Goal: Task Accomplishment & Management: Use online tool/utility

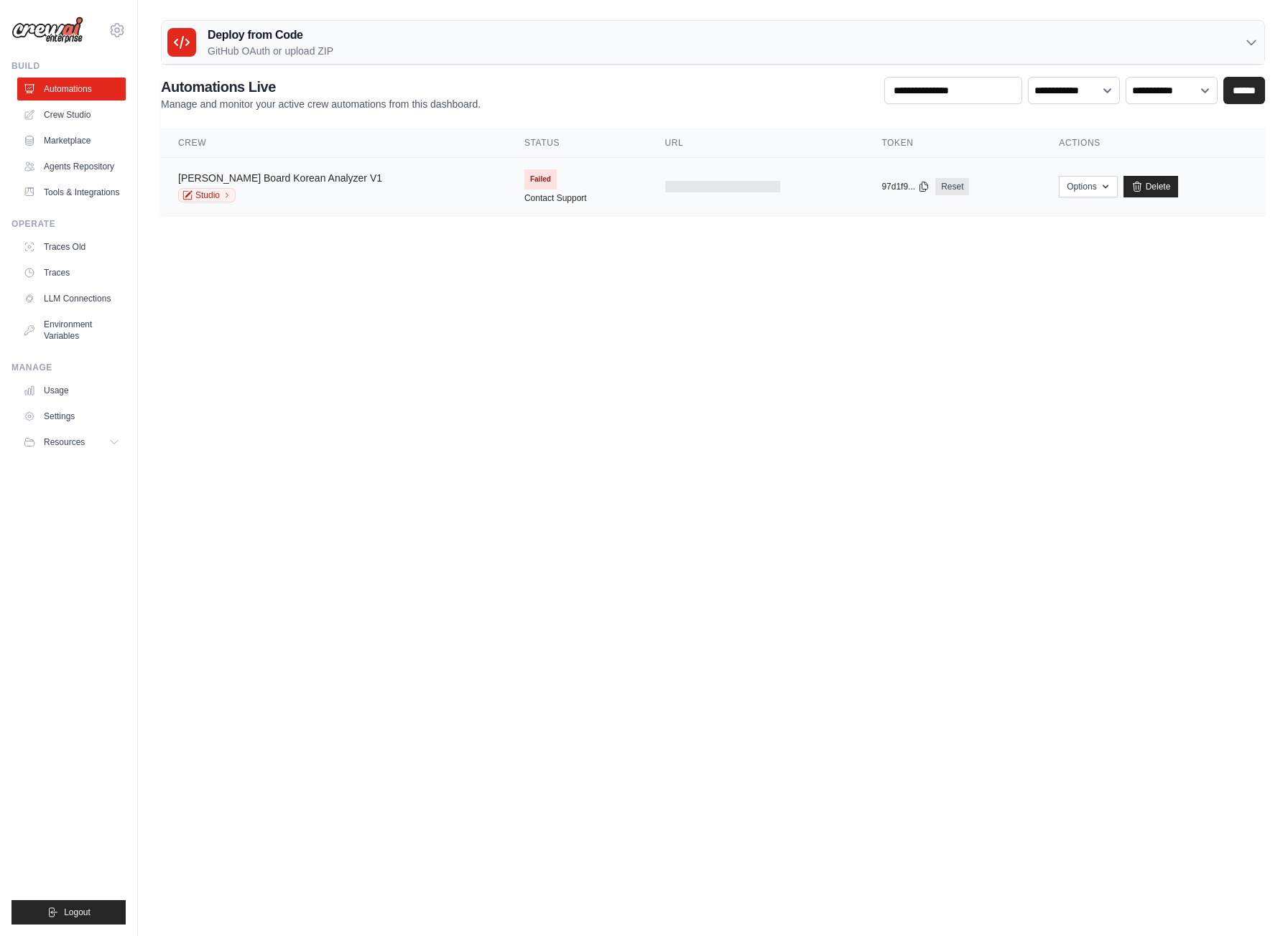
click at [217, 183] on link "Trello Board Korean Analyzer V1" at bounding box center [280, 178] width 204 height 12
click at [309, 197] on div "Studio" at bounding box center [280, 195] width 204 height 15
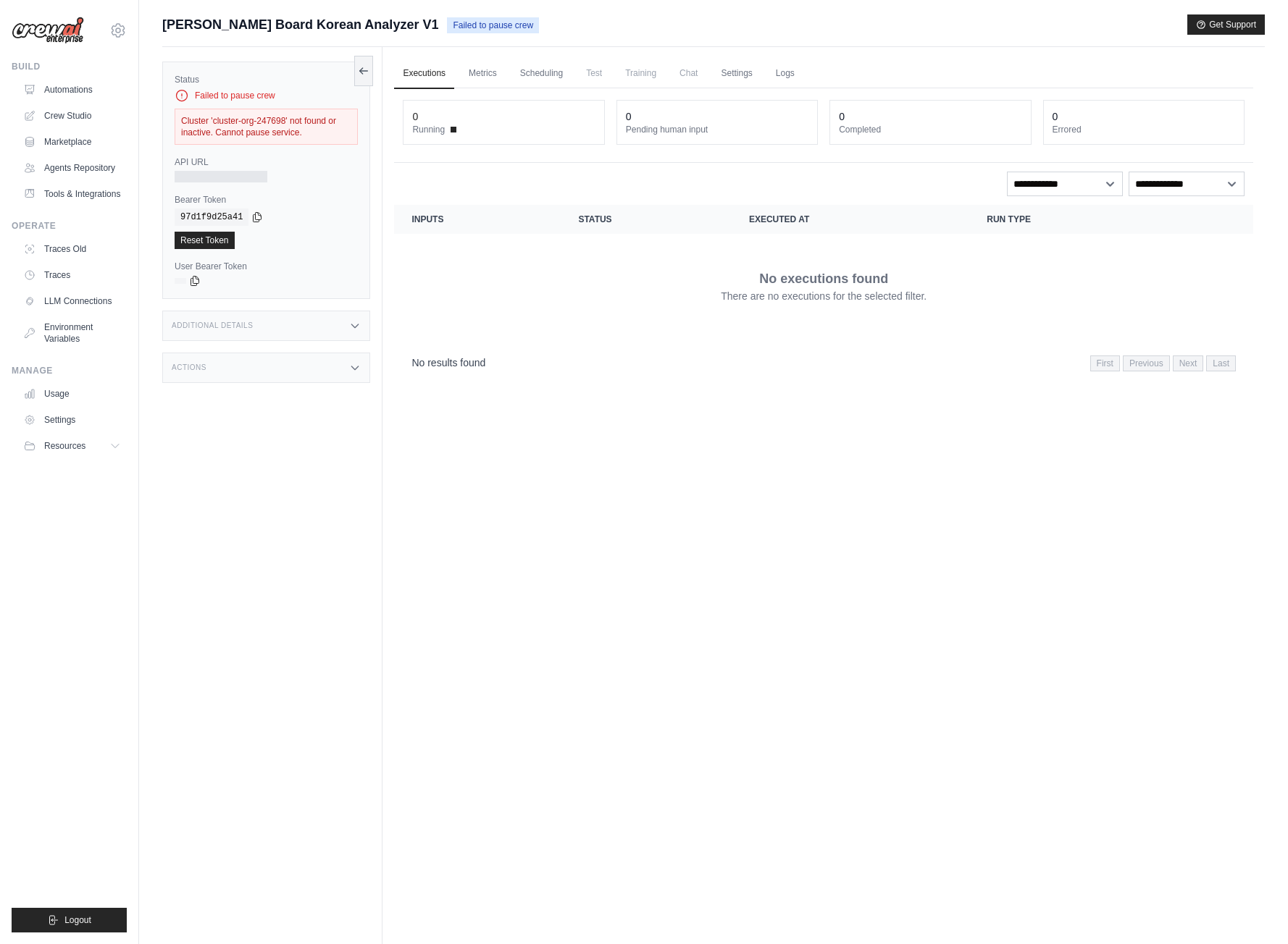
drag, startPoint x: 339, startPoint y: 135, endPoint x: 167, endPoint y: 84, distance: 179.4
click at [167, 84] on div "Status Failed to pause crew Cluster 'cluster-org-247698' not found or inactive.…" at bounding box center [266, 181] width 208 height 238
copy div "Status Failed to pause crew Cluster 'cluster-org-247698' not found or inactive.…"
click at [361, 65] on button at bounding box center [363, 70] width 19 height 30
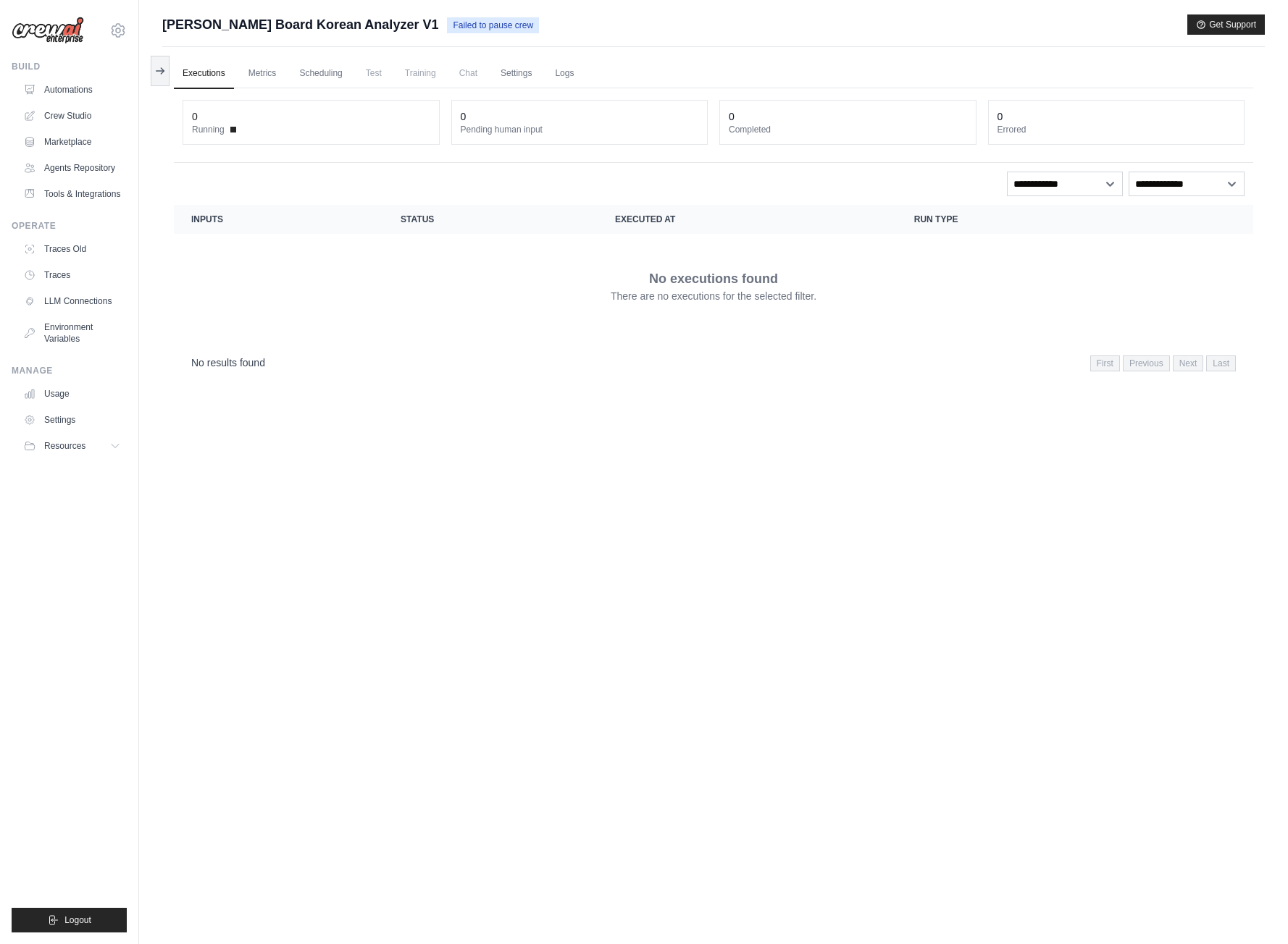
click at [174, 77] on link "Executions" at bounding box center [204, 73] width 60 height 30
click at [166, 74] on button at bounding box center [160, 70] width 19 height 30
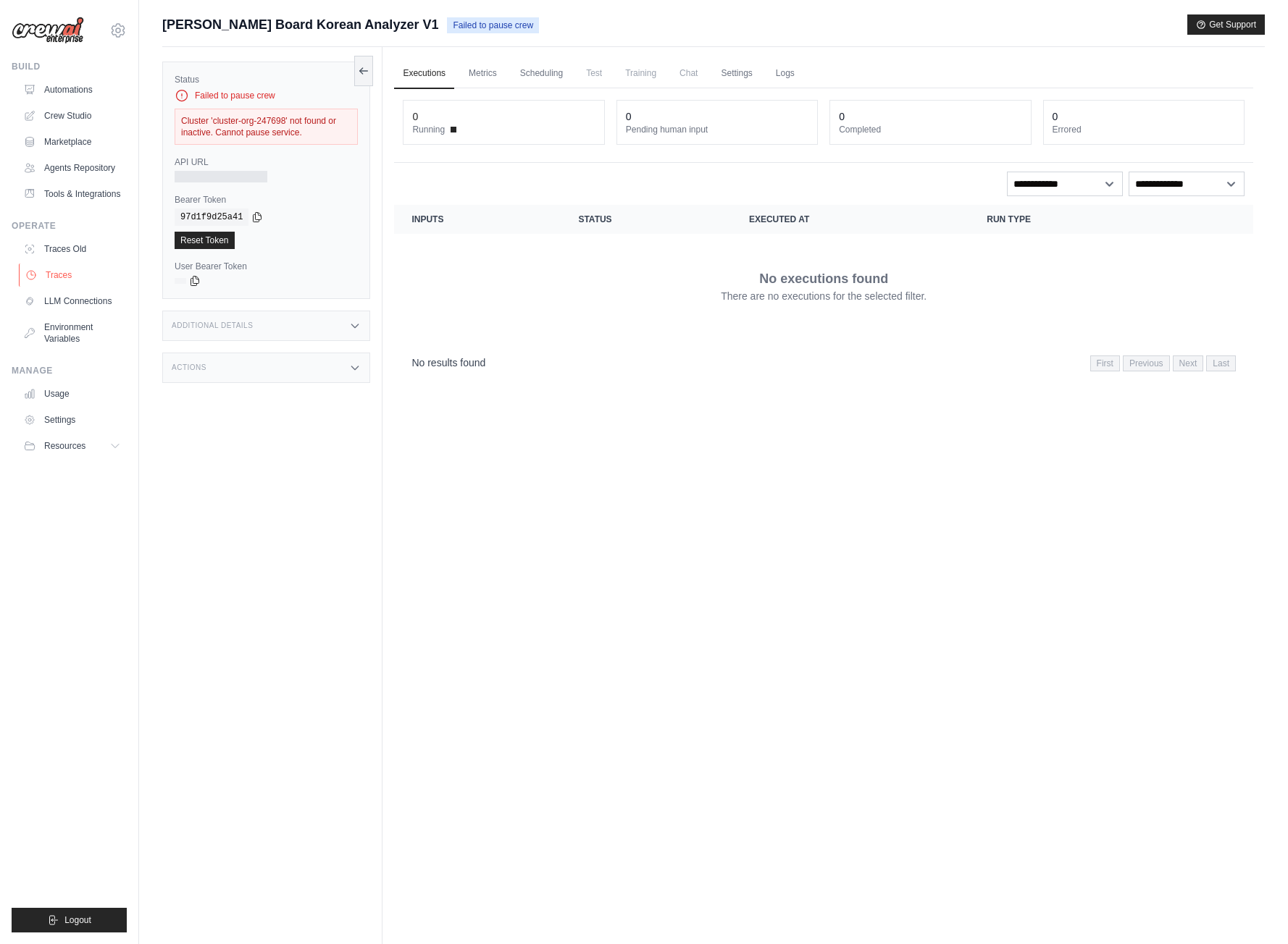
click at [98, 283] on link "Traces" at bounding box center [73, 275] width 109 height 23
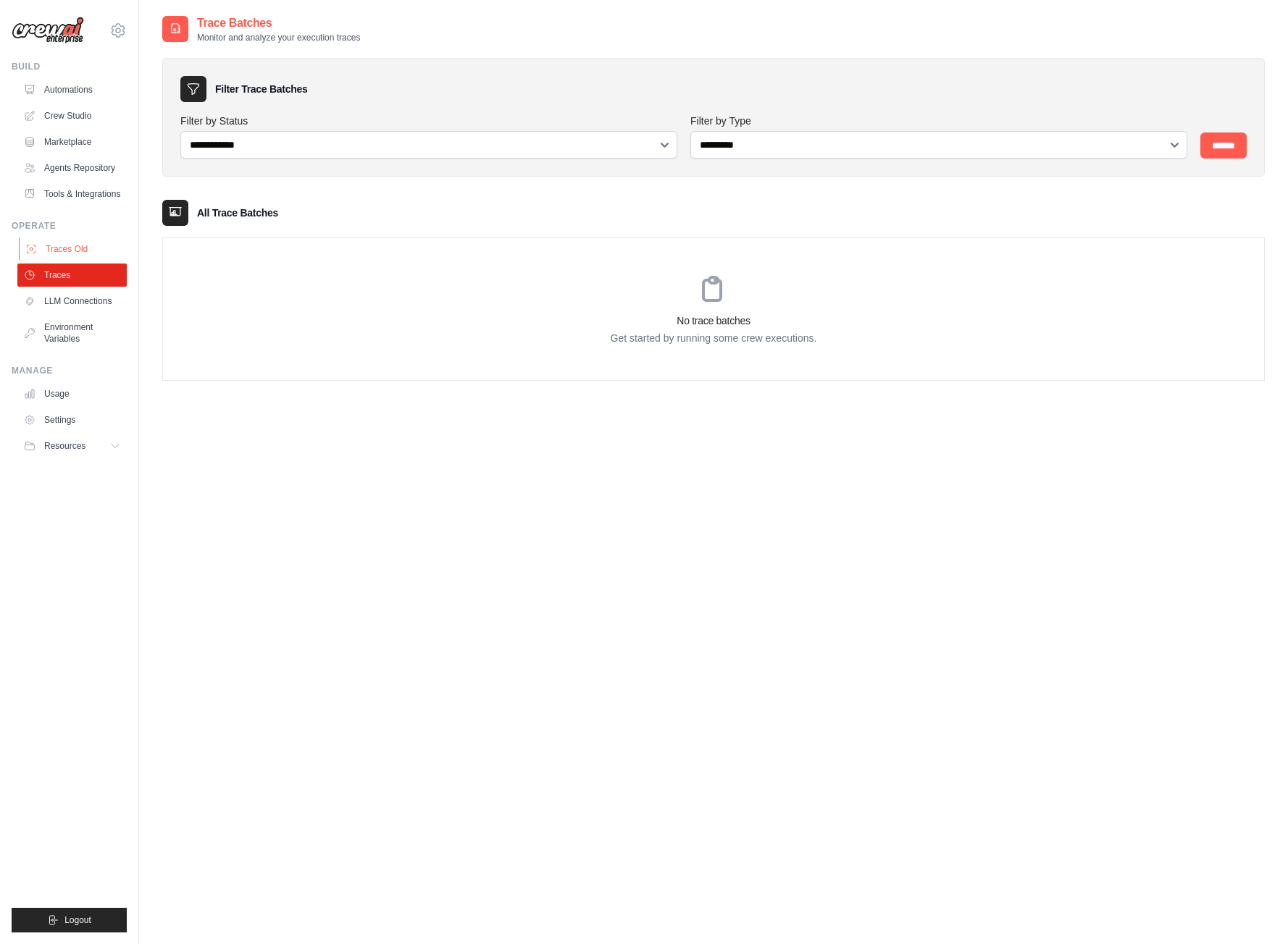
click at [93, 259] on link "Traces Old" at bounding box center [73, 250] width 109 height 23
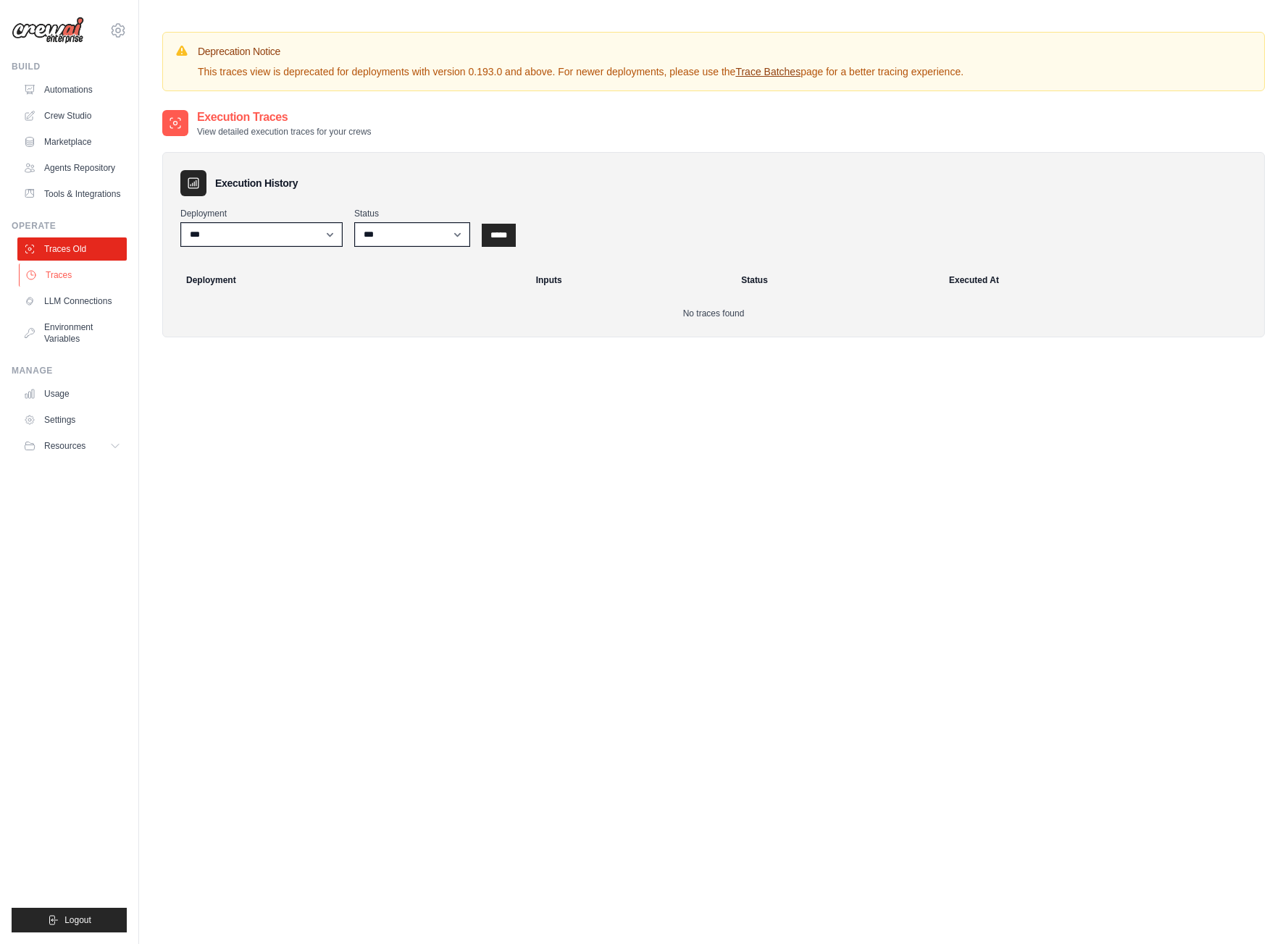
click at [88, 286] on link "Traces" at bounding box center [73, 275] width 109 height 23
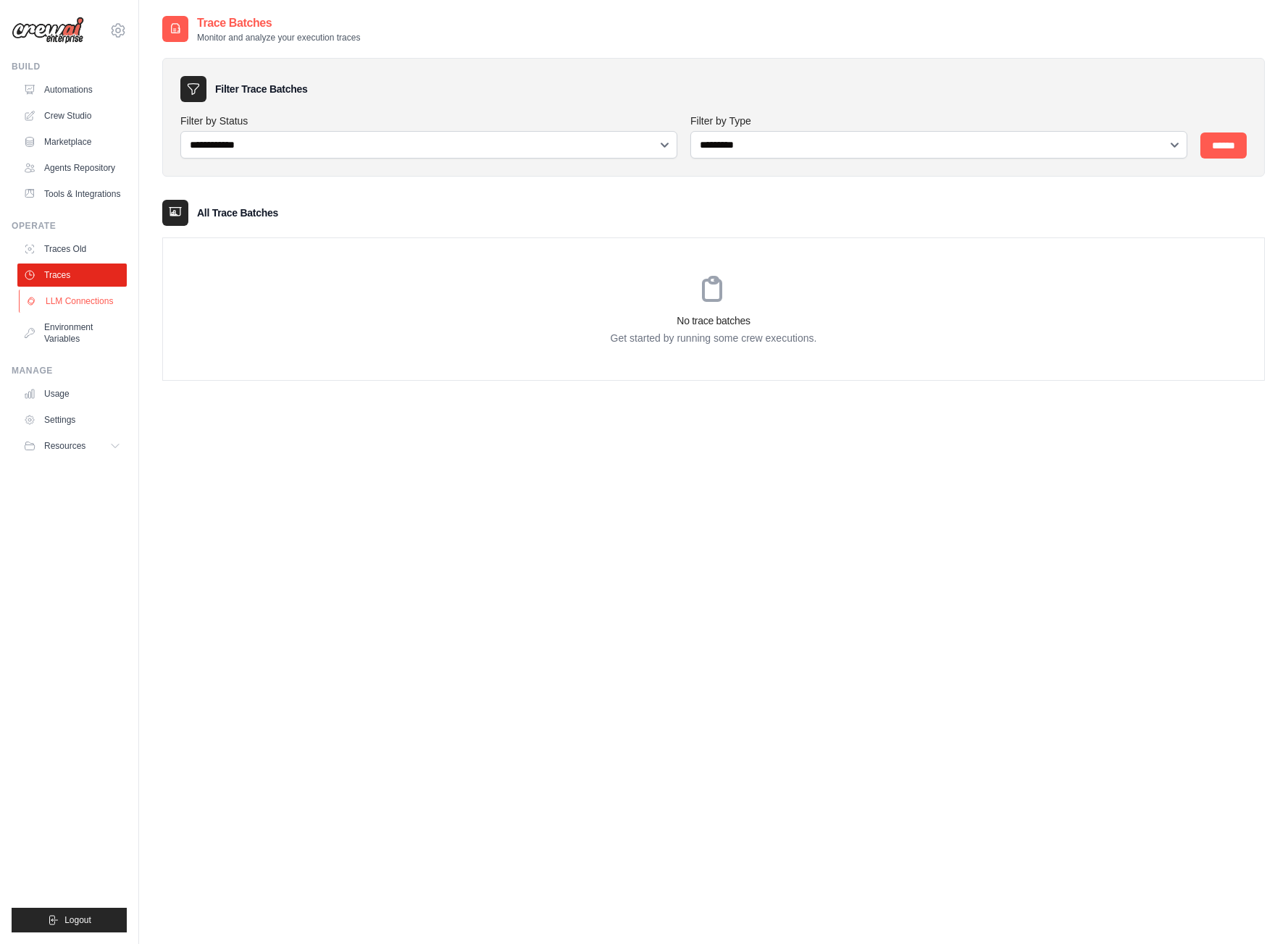
click at [92, 308] on link "LLM Connections" at bounding box center [73, 302] width 109 height 23
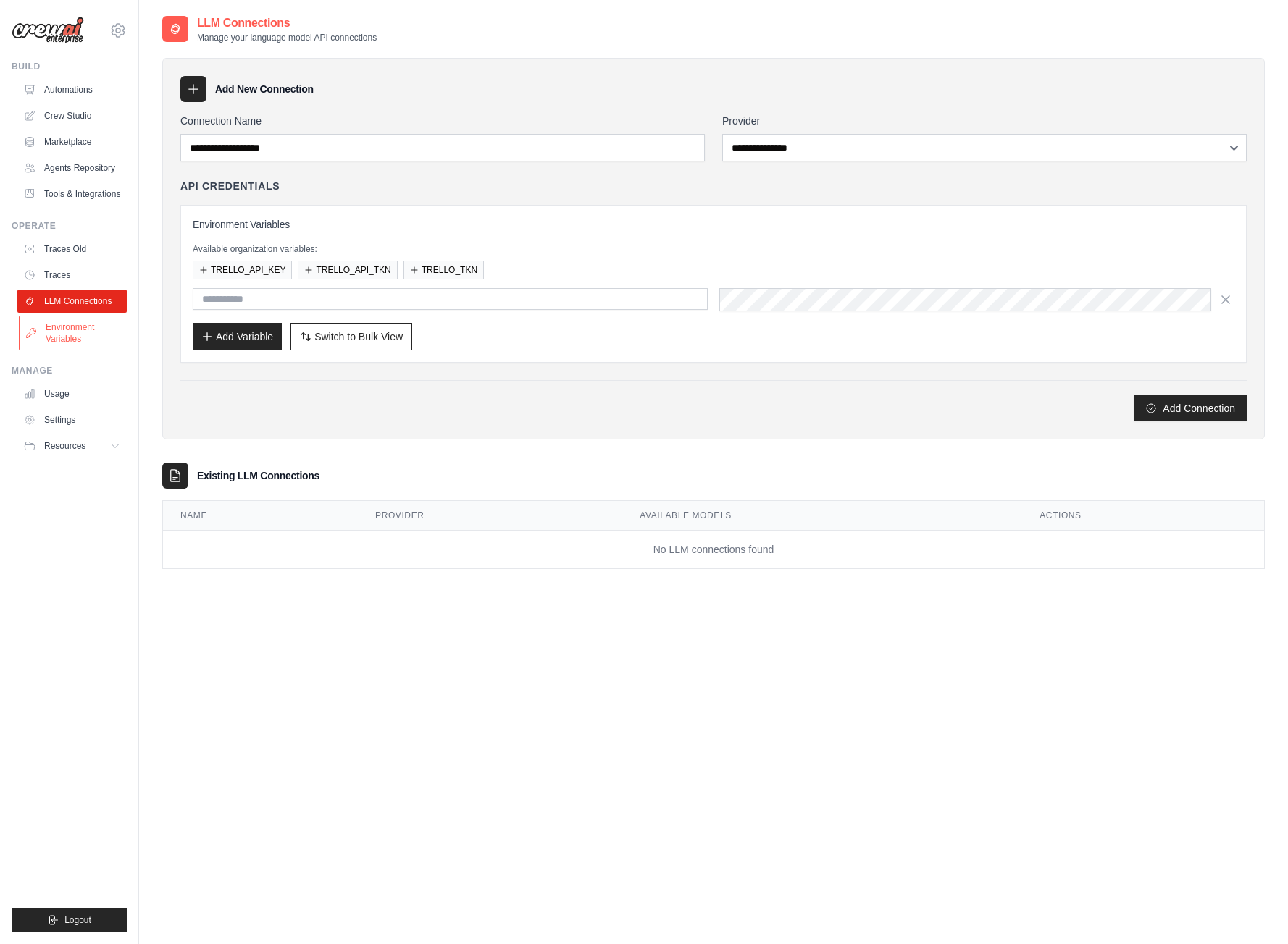
click at [101, 346] on link "Environment Variables" at bounding box center [73, 333] width 109 height 35
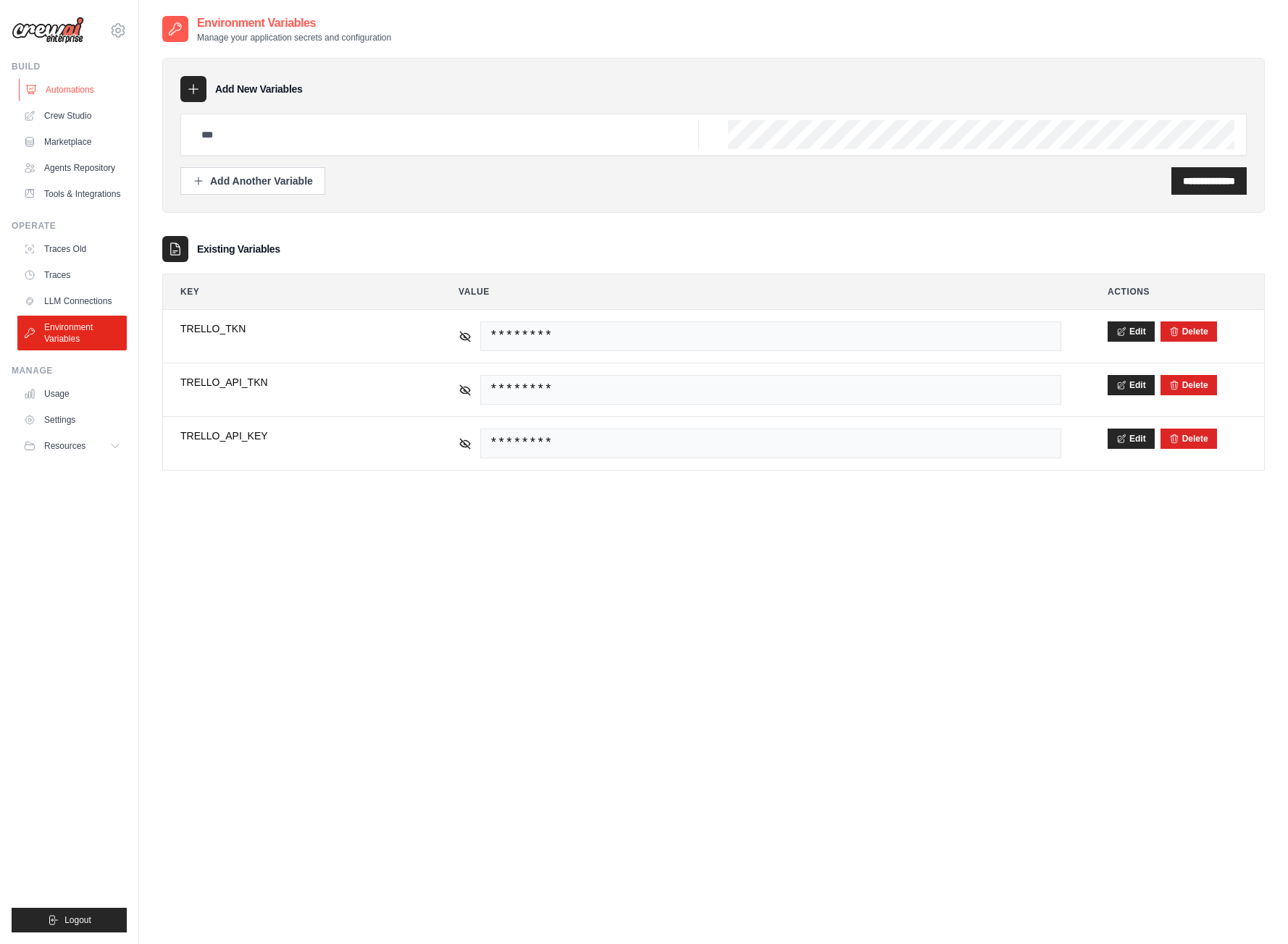
click at [93, 88] on link "Automations" at bounding box center [73, 90] width 109 height 23
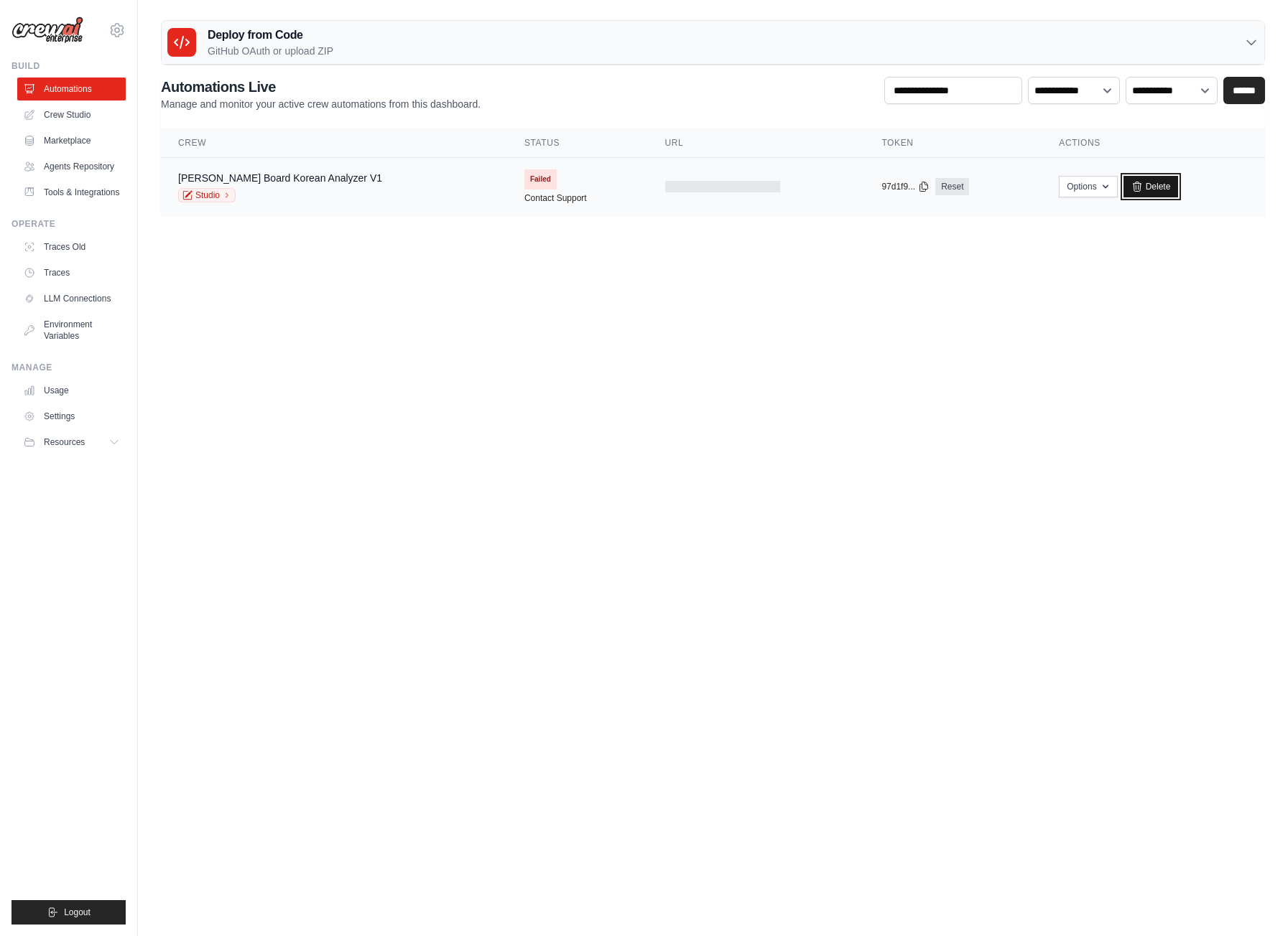
click at [1133, 189] on link "Delete" at bounding box center [1151, 187] width 55 height 22
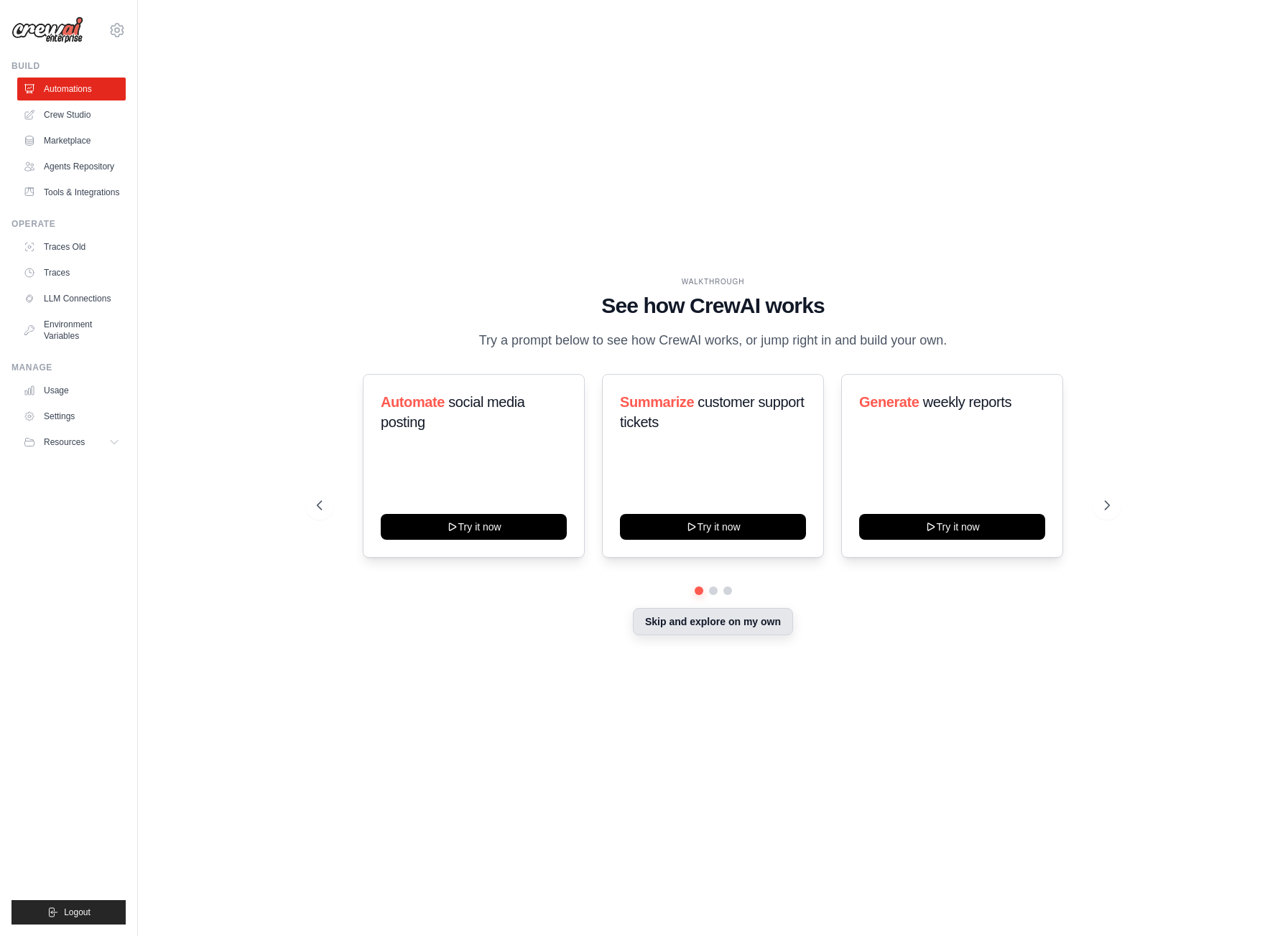
click at [777, 632] on button "Skip and explore on my own" at bounding box center [713, 621] width 160 height 27
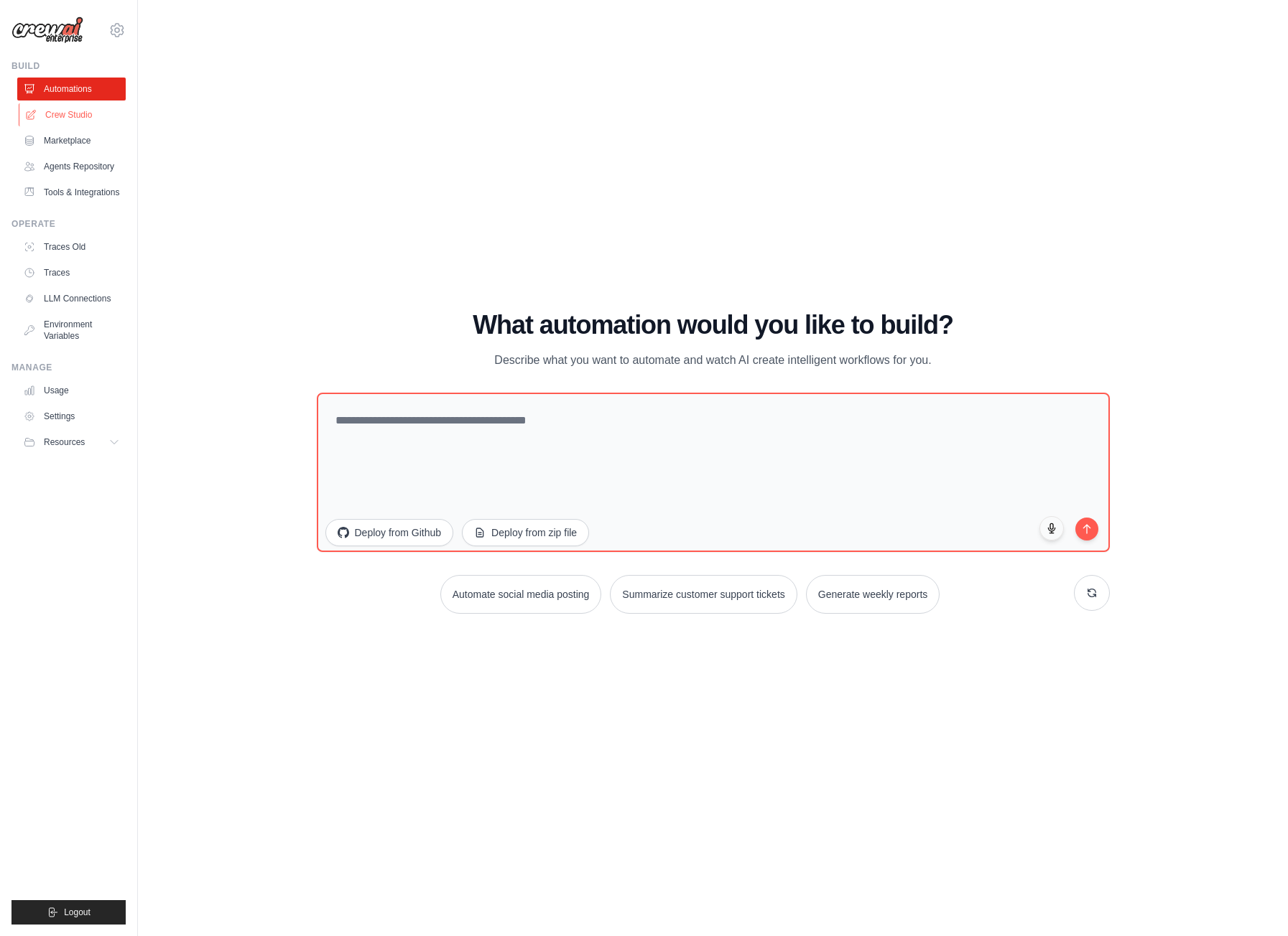
click at [75, 113] on link "Crew Studio" at bounding box center [73, 115] width 108 height 23
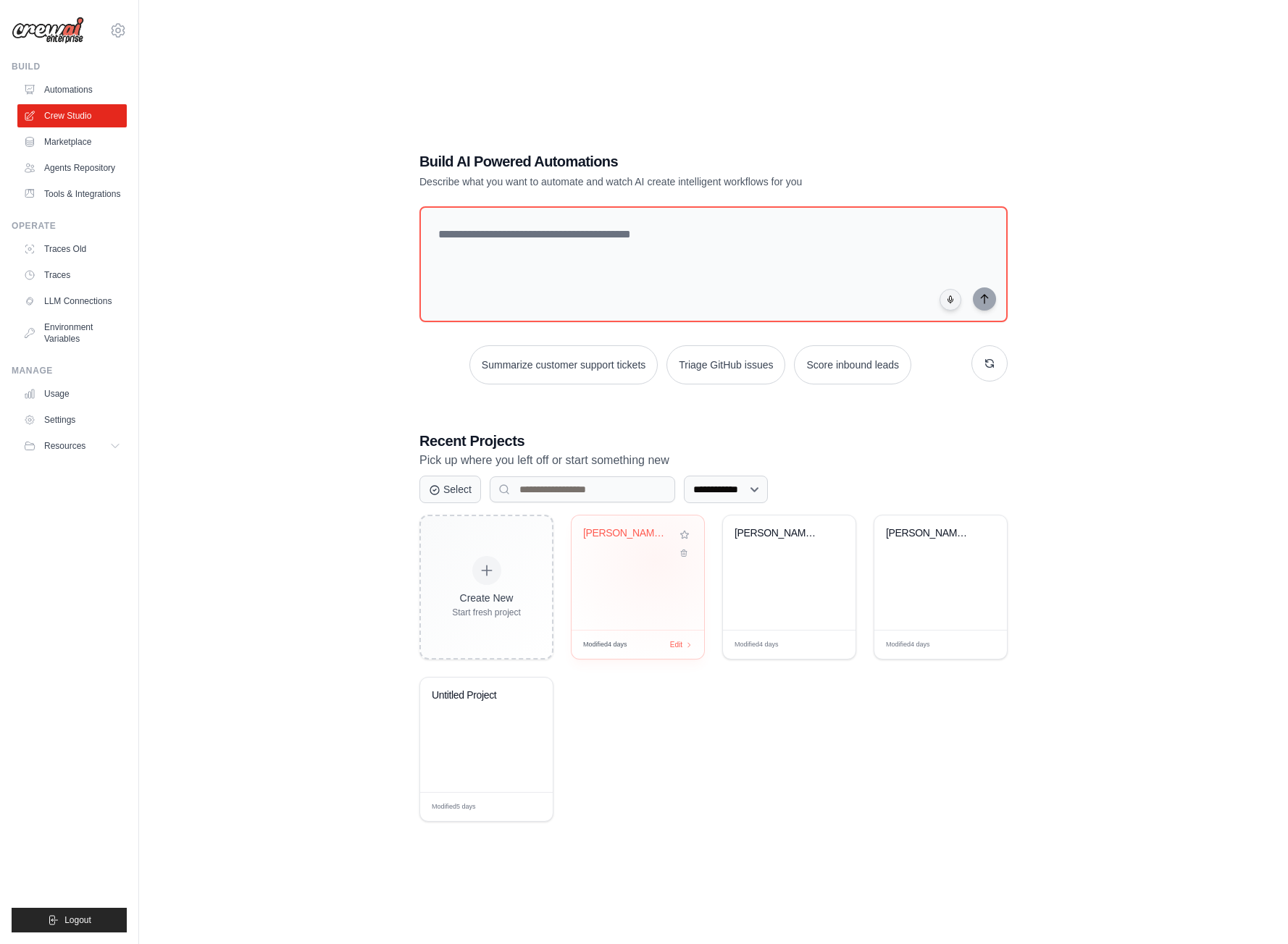
click at [656, 559] on div "Trello Board Korean Analyzer" at bounding box center [637, 573] width 133 height 115
click at [786, 593] on div "Trello Board Korean Analyzer" at bounding box center [789, 573] width 133 height 115
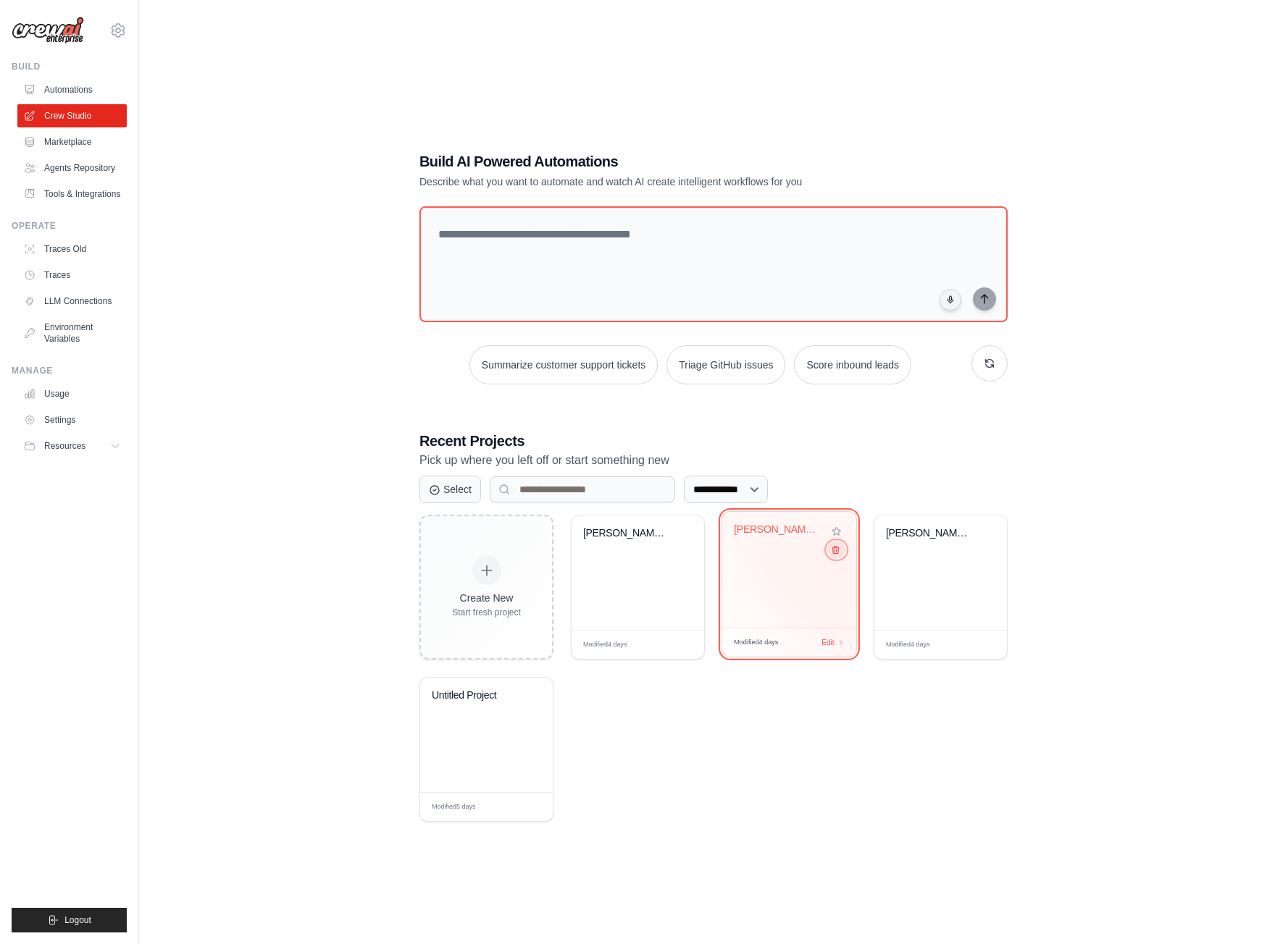
click at [834, 553] on icon at bounding box center [835, 550] width 10 height 10
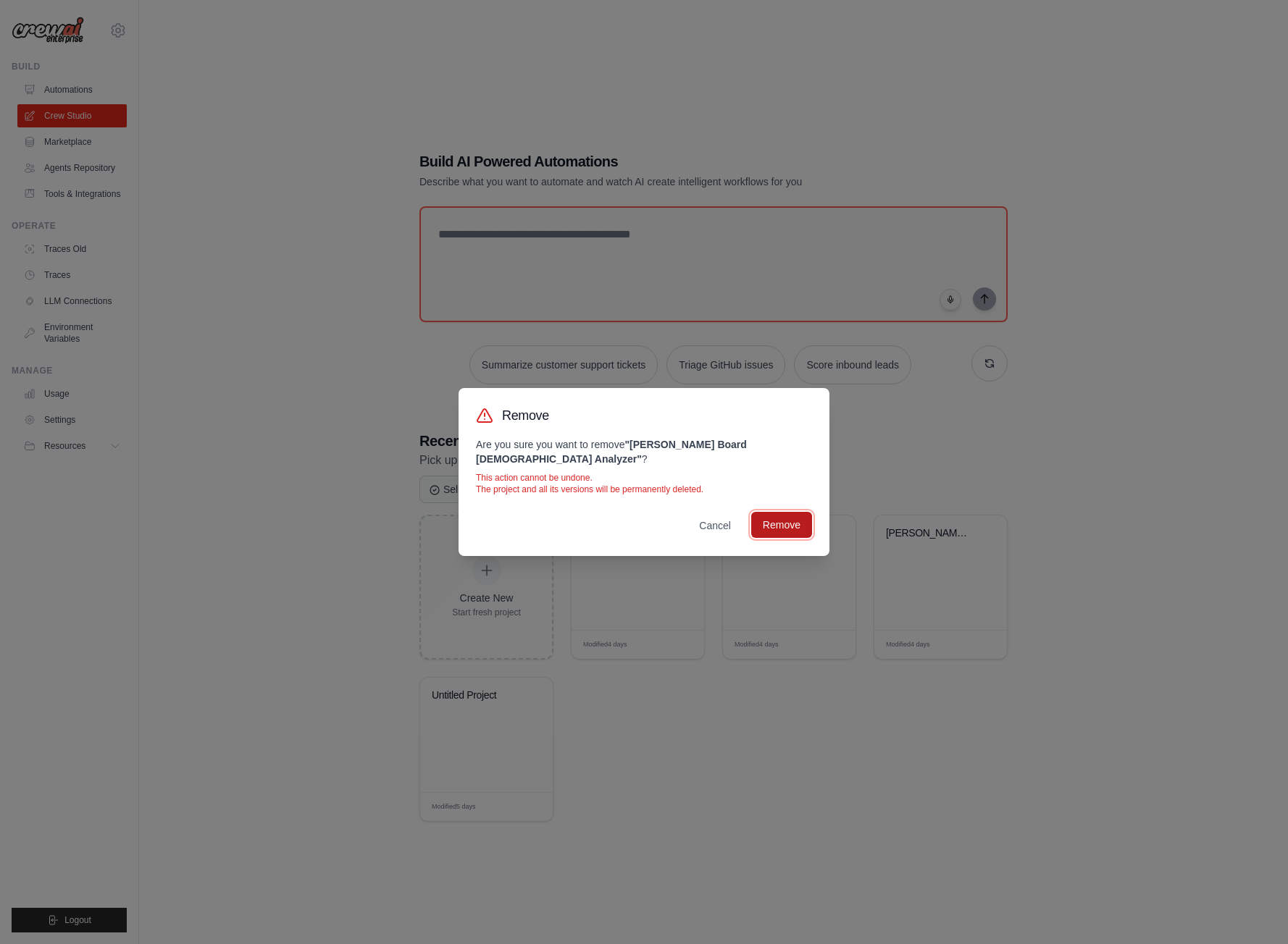
click at [786, 512] on button "Remove" at bounding box center [781, 525] width 61 height 26
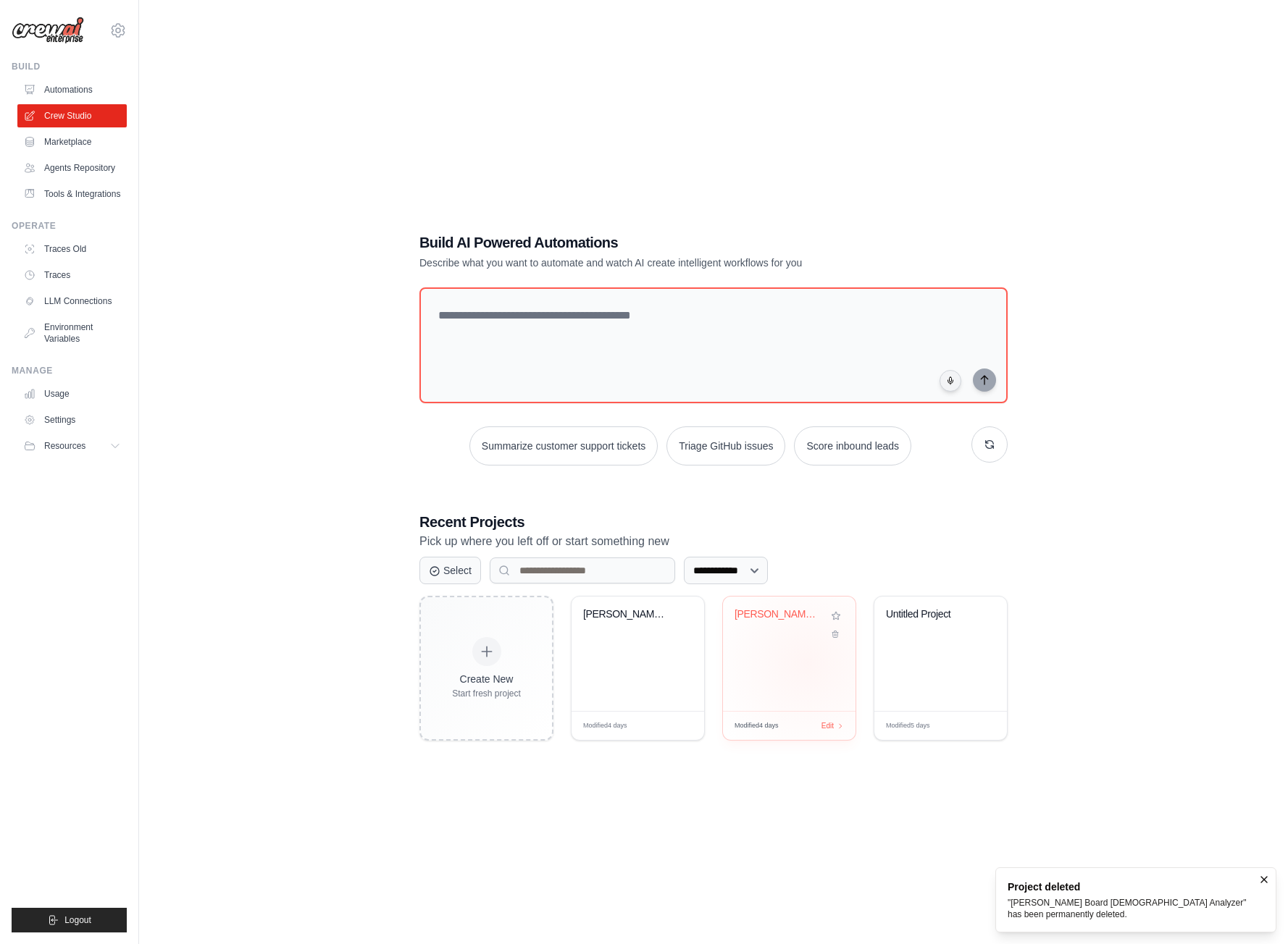
click at [807, 663] on div "Trello Board Analyzer - Board ID An..." at bounding box center [789, 654] width 133 height 115
click at [839, 631] on icon at bounding box center [835, 631] width 10 height 10
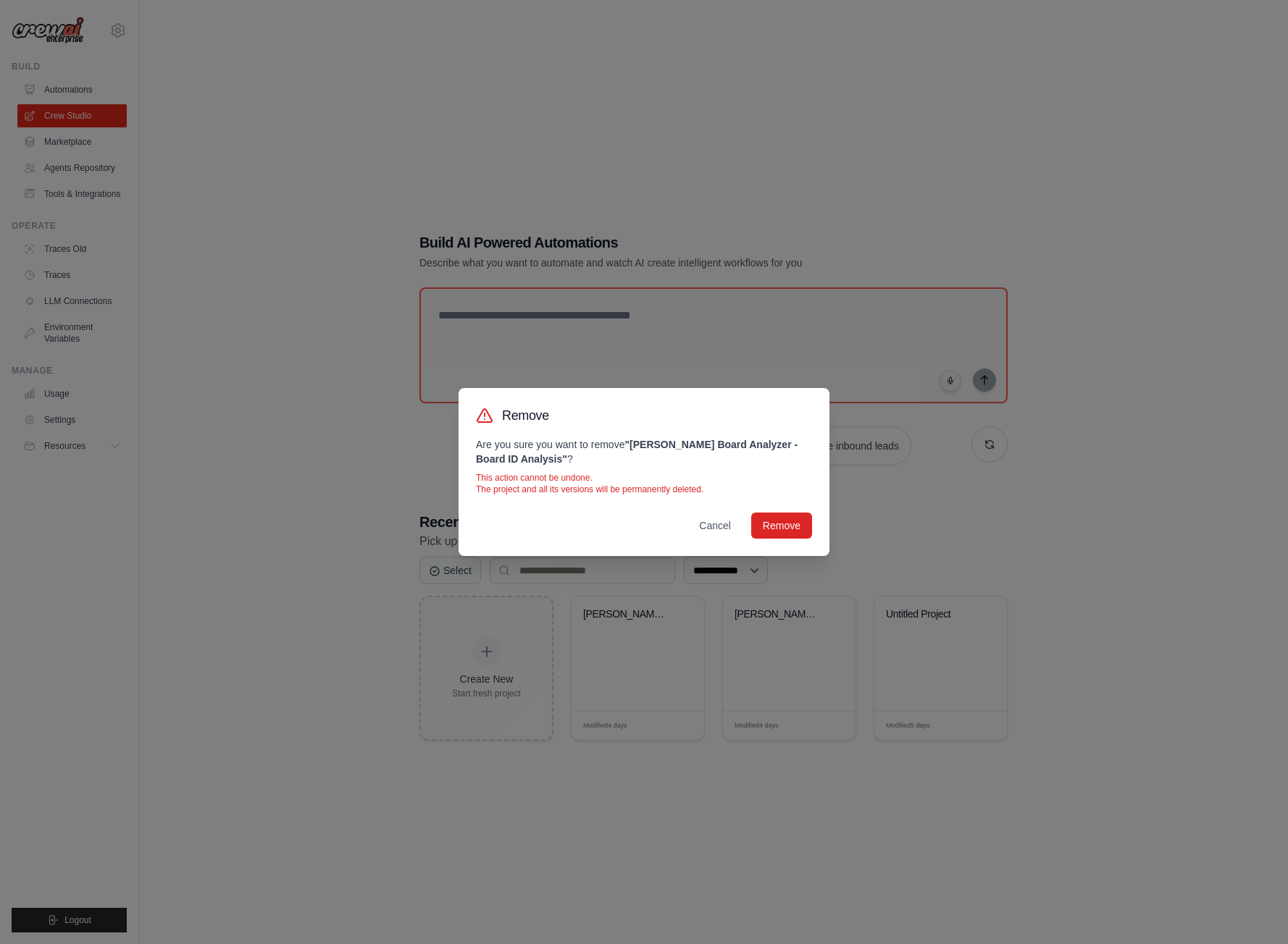
click at [788, 539] on div "Remove Are you sure you want to remove " Trello Board Analyzer - Board ID Analy…" at bounding box center [643, 472] width 371 height 168
click at [787, 531] on button "Remove" at bounding box center [781, 525] width 61 height 26
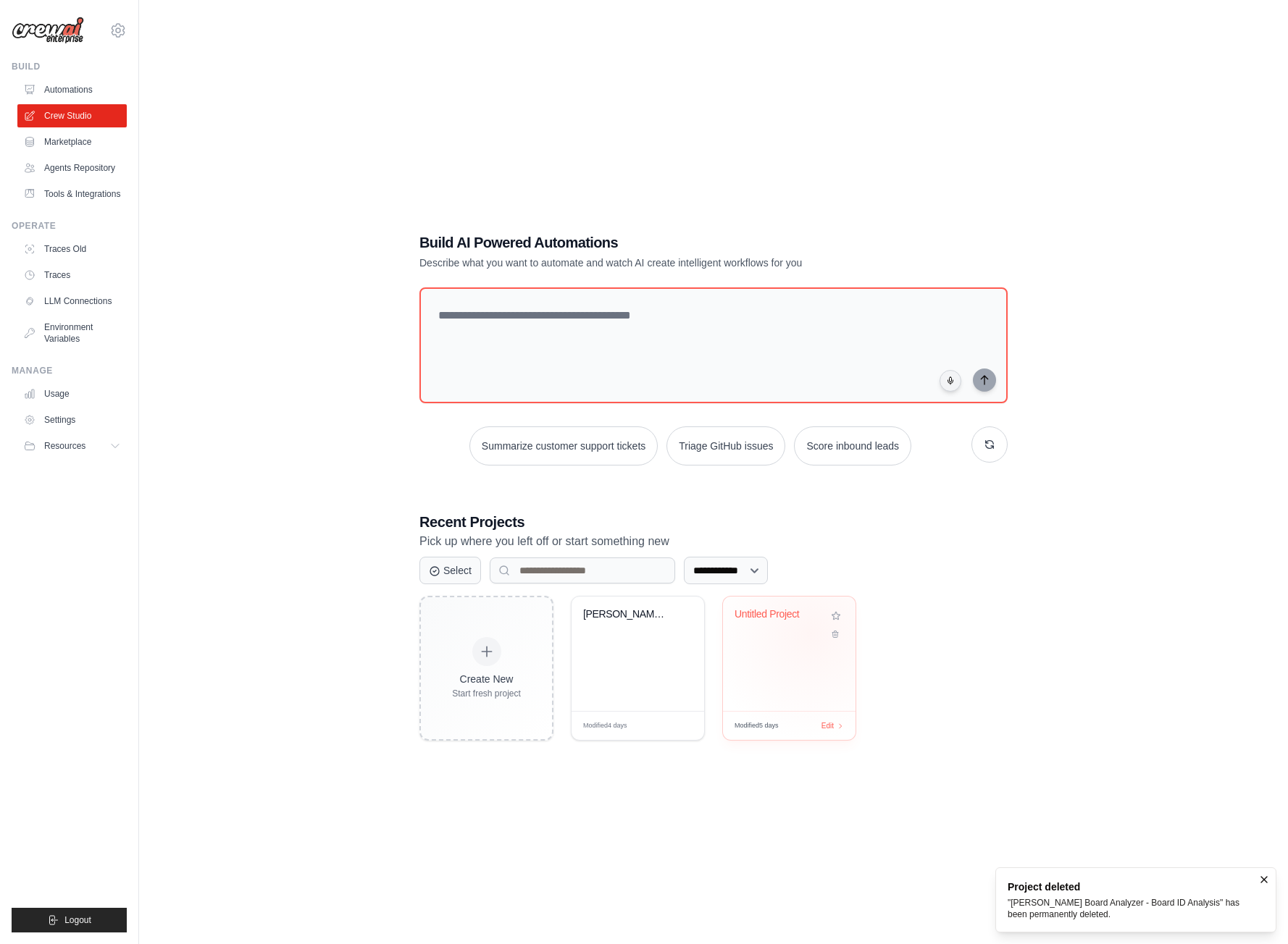
click at [812, 633] on div "Untitled Project" at bounding box center [789, 625] width 109 height 33
click at [841, 636] on button at bounding box center [836, 631] width 18 height 16
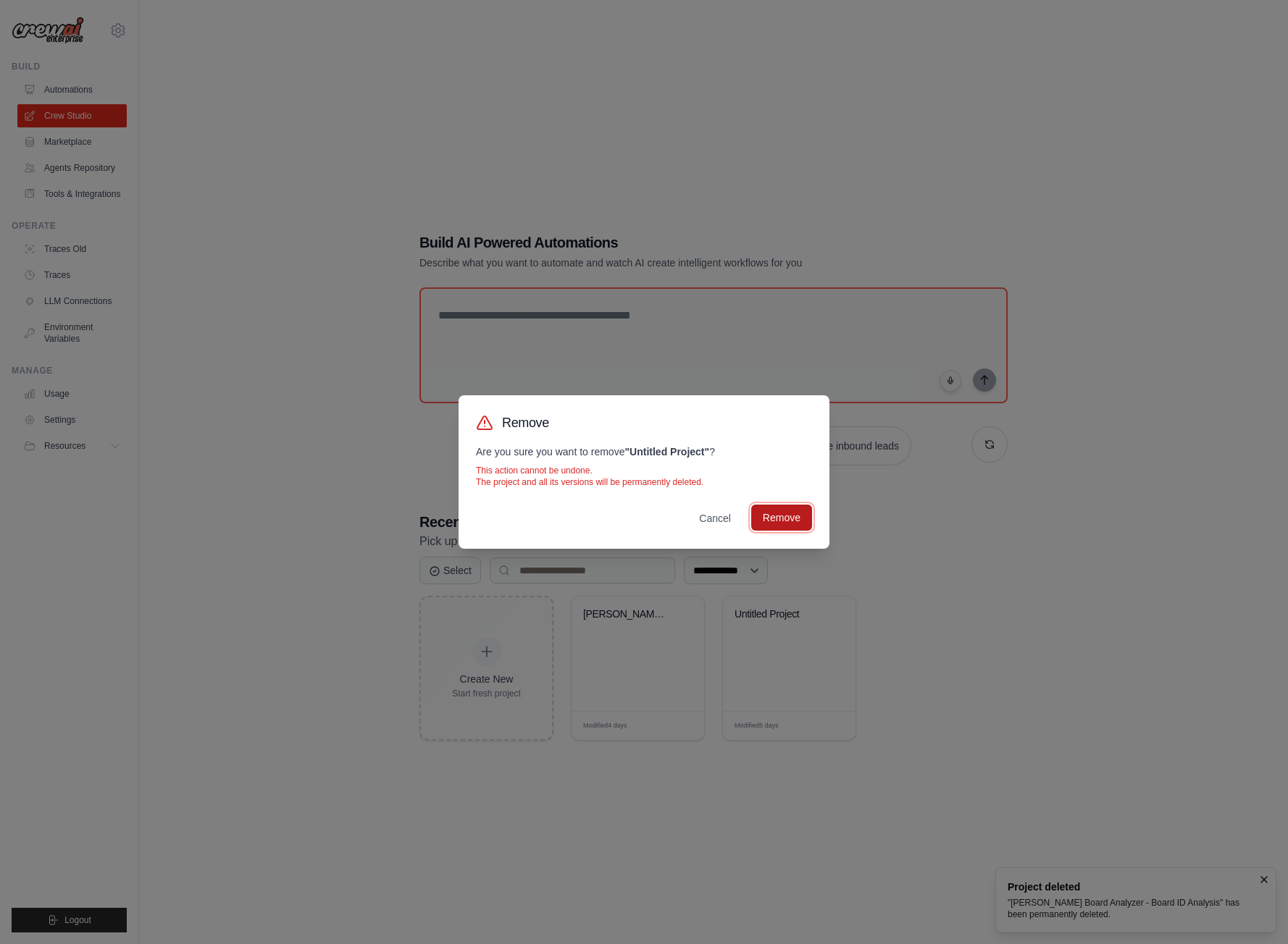
click at [785, 527] on button "Remove" at bounding box center [781, 518] width 61 height 26
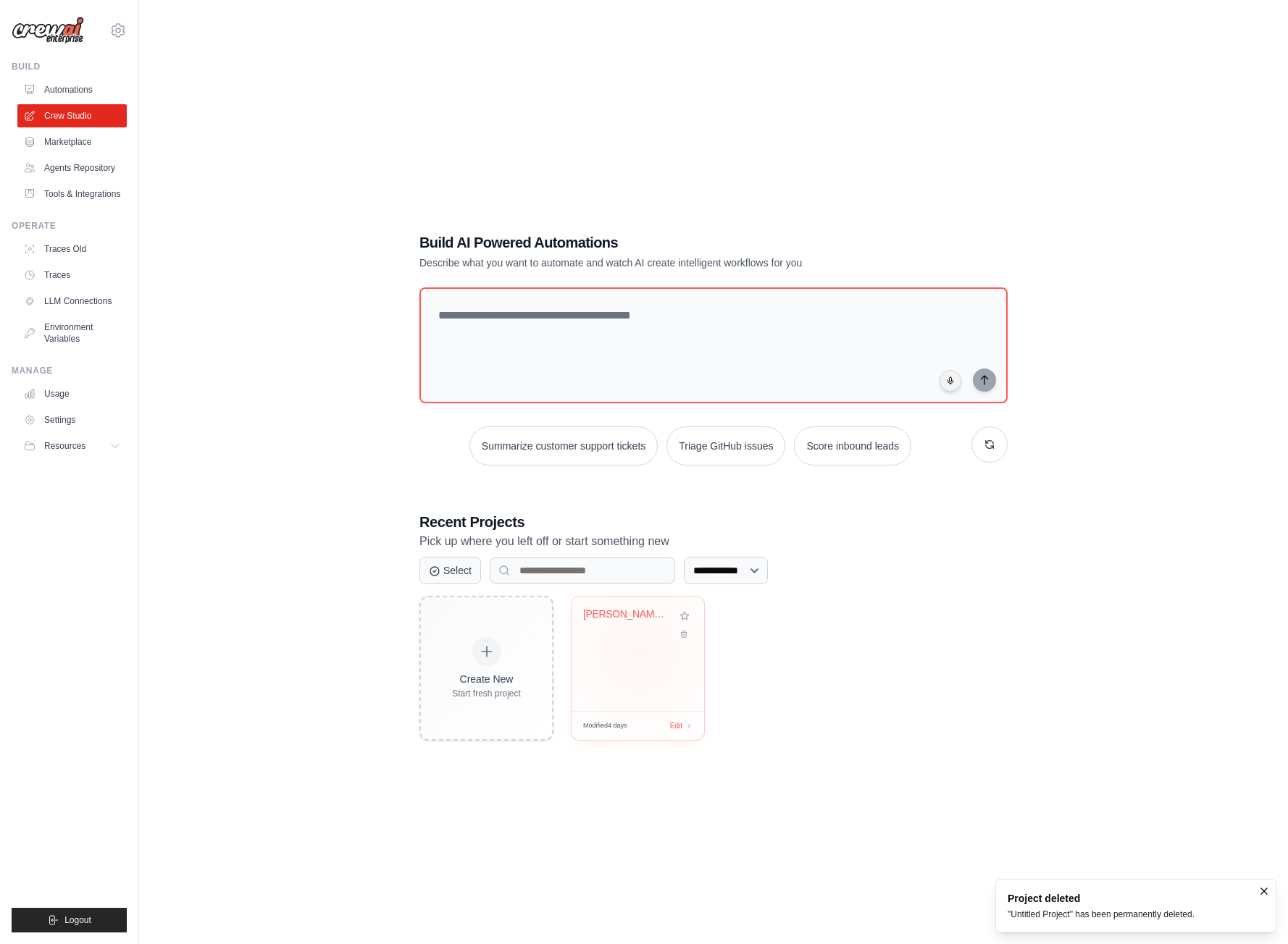
click at [639, 652] on div "Trello Board Korean Analyzer" at bounding box center [637, 654] width 133 height 115
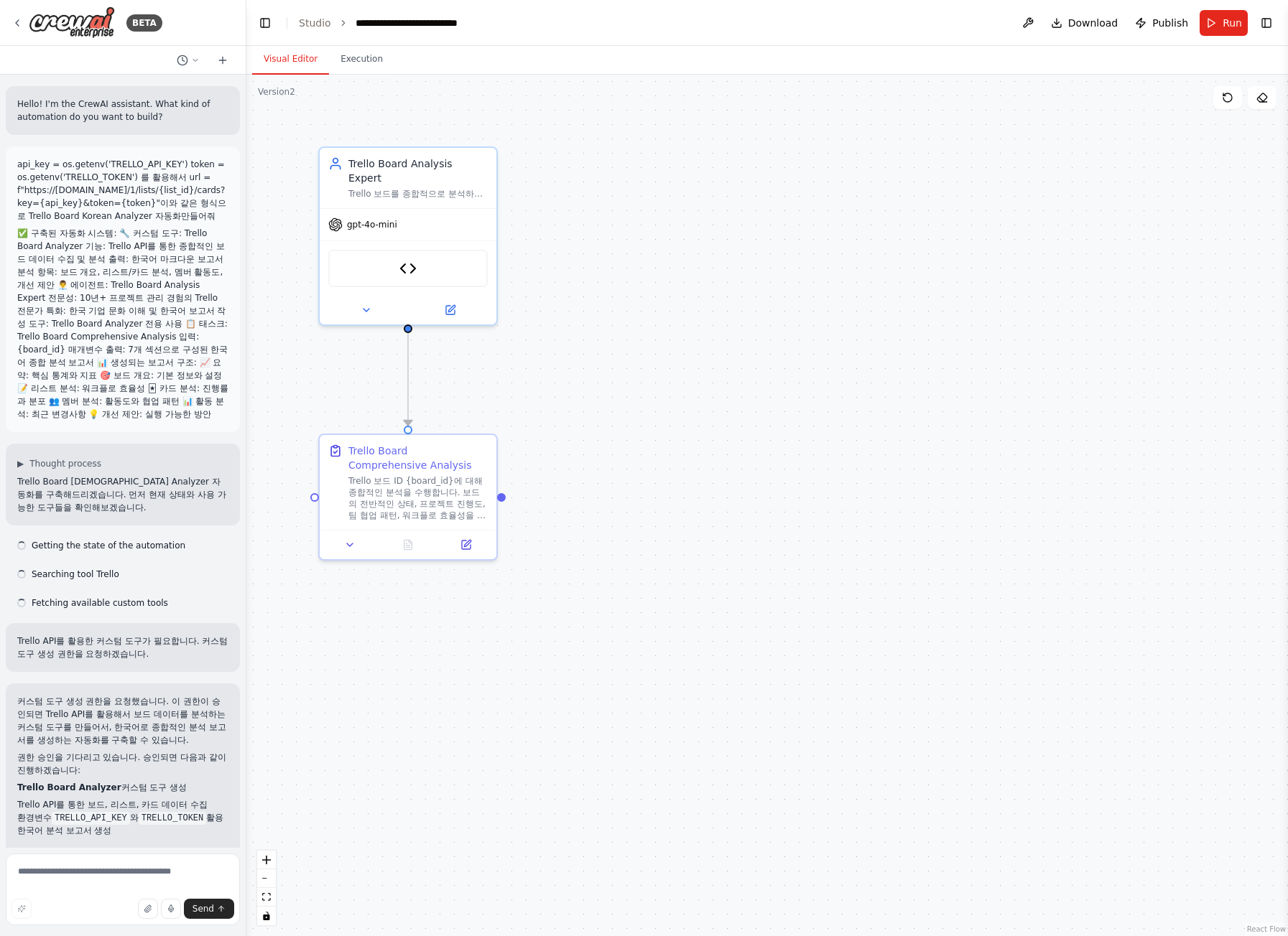
scroll to position [1748, 0]
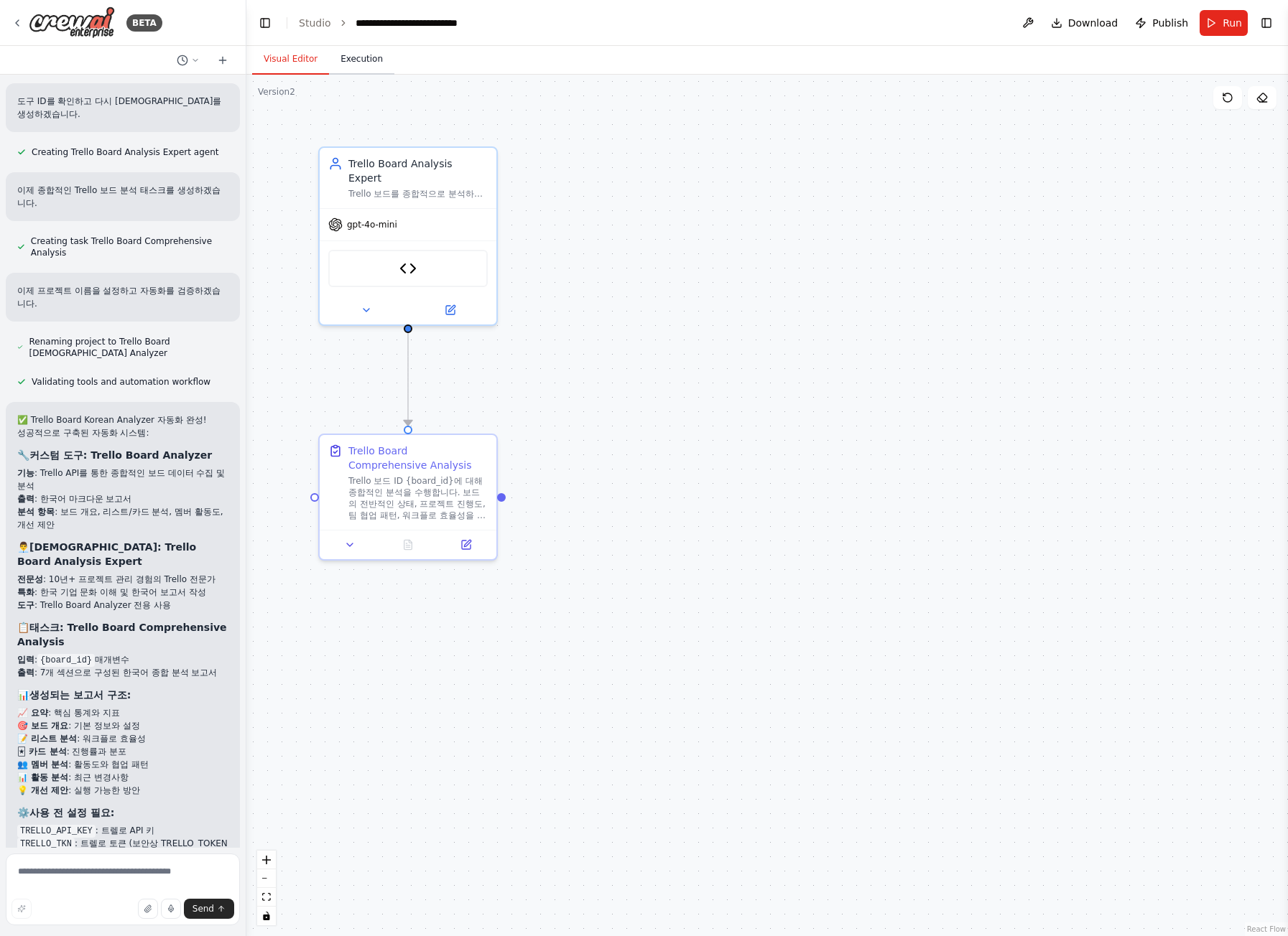
click at [376, 47] on button "Execution" at bounding box center [362, 59] width 66 height 30
click at [304, 60] on button "Visual Editor" at bounding box center [291, 59] width 77 height 30
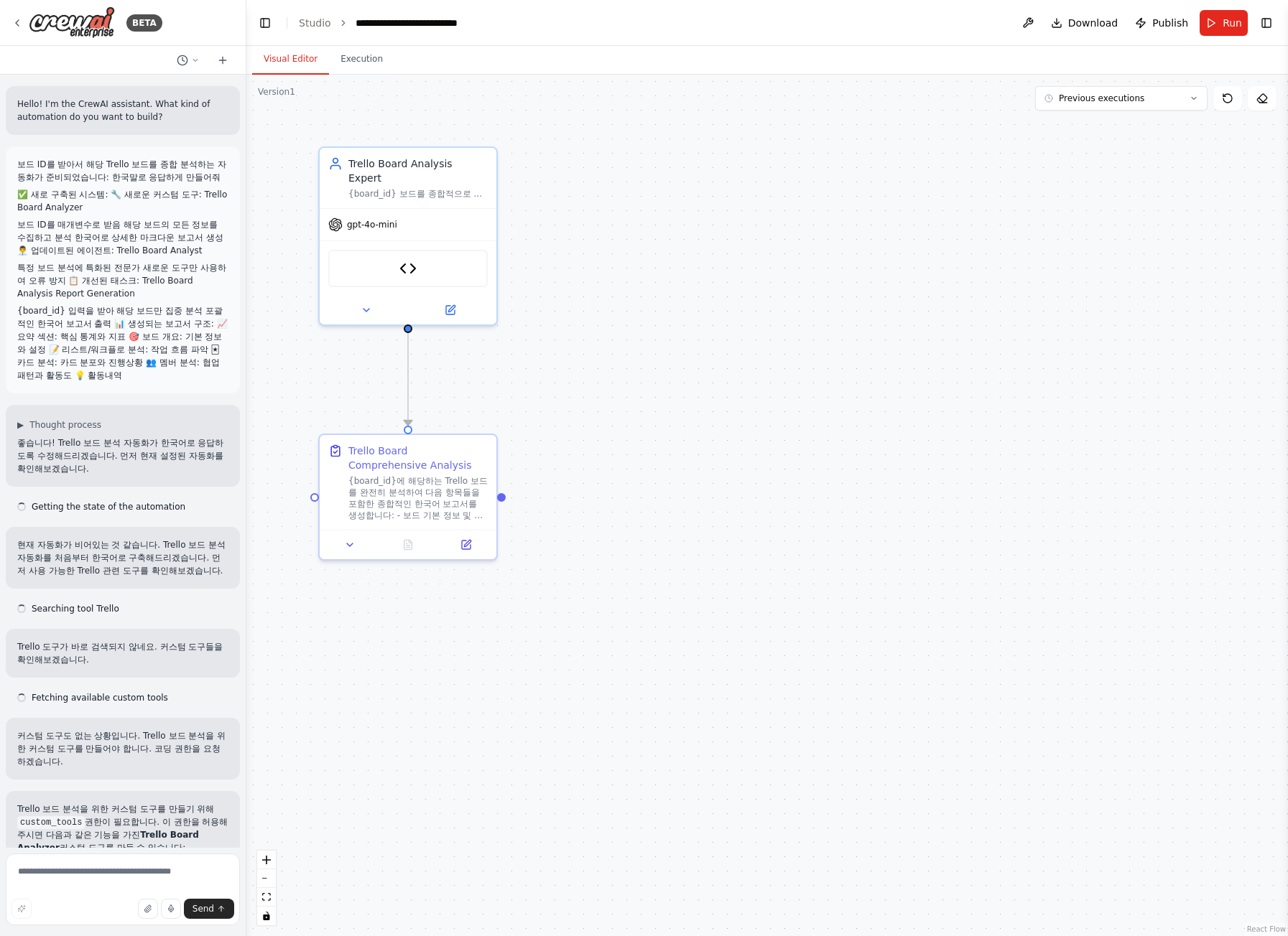
scroll to position [6778, 0]
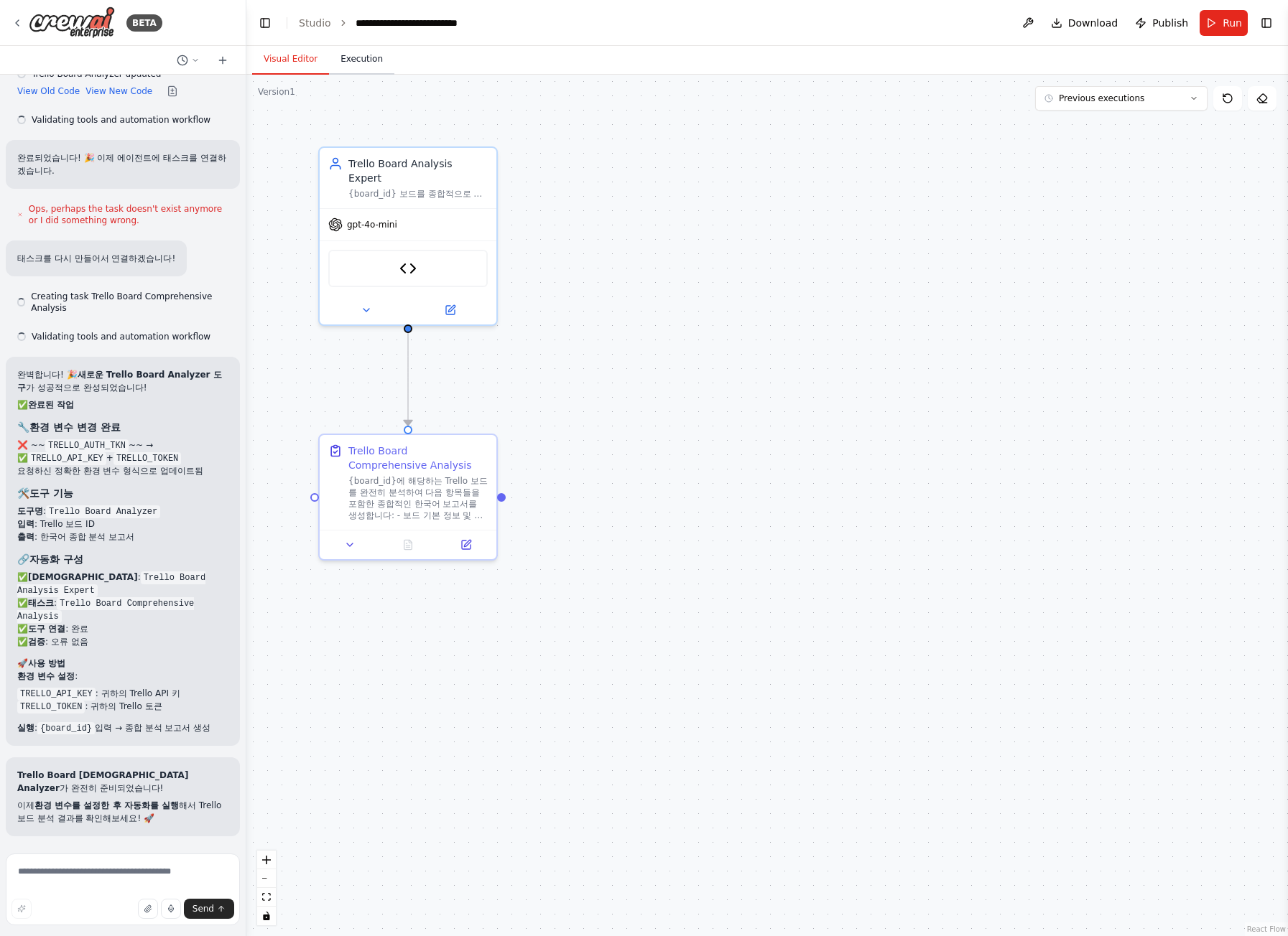
click at [384, 66] on div "Visual Editor Execution" at bounding box center [767, 60] width 1041 height 28
click at [359, 63] on button "Execution" at bounding box center [362, 59] width 66 height 30
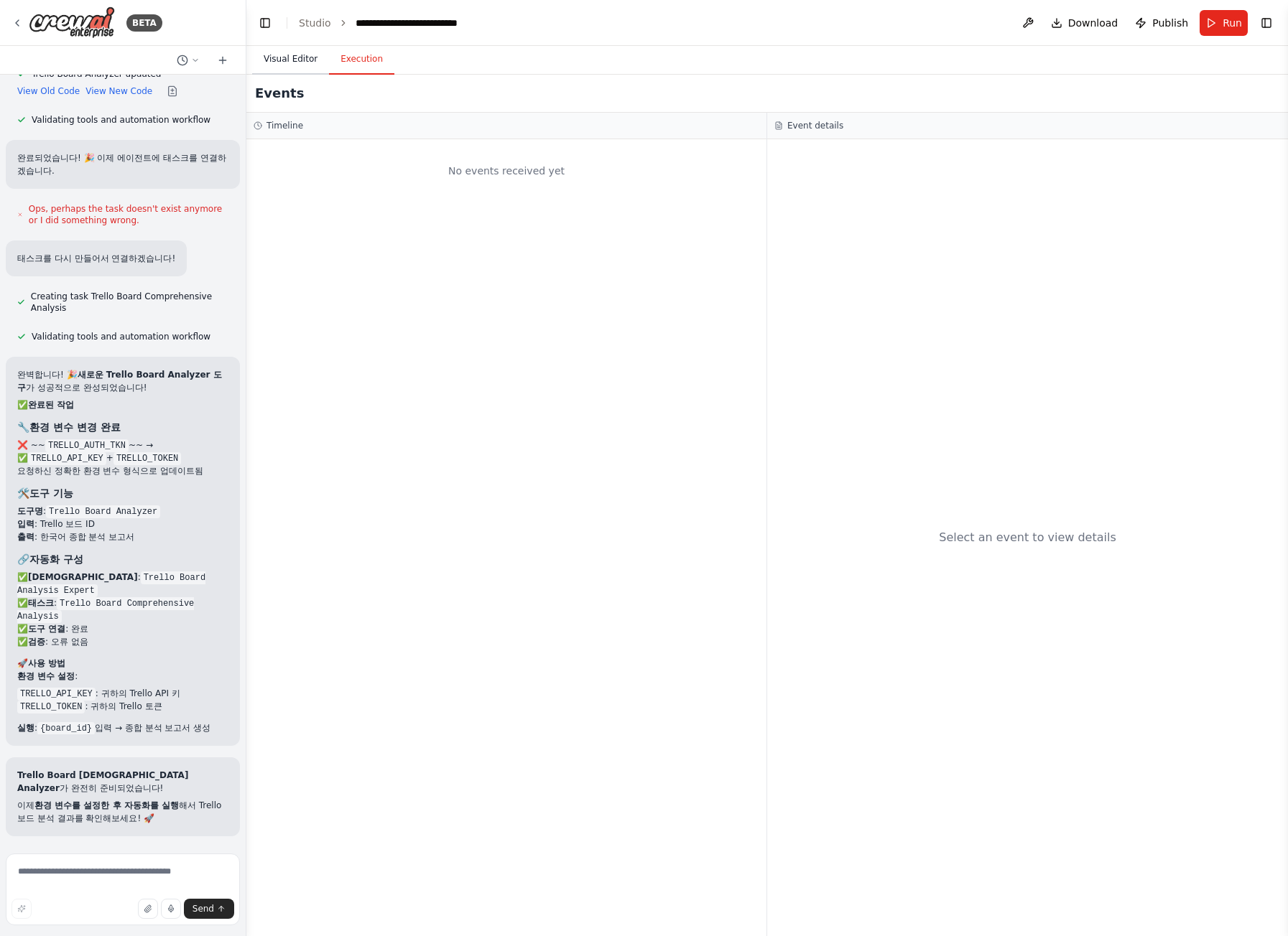
click at [294, 57] on button "Visual Editor" at bounding box center [291, 59] width 77 height 30
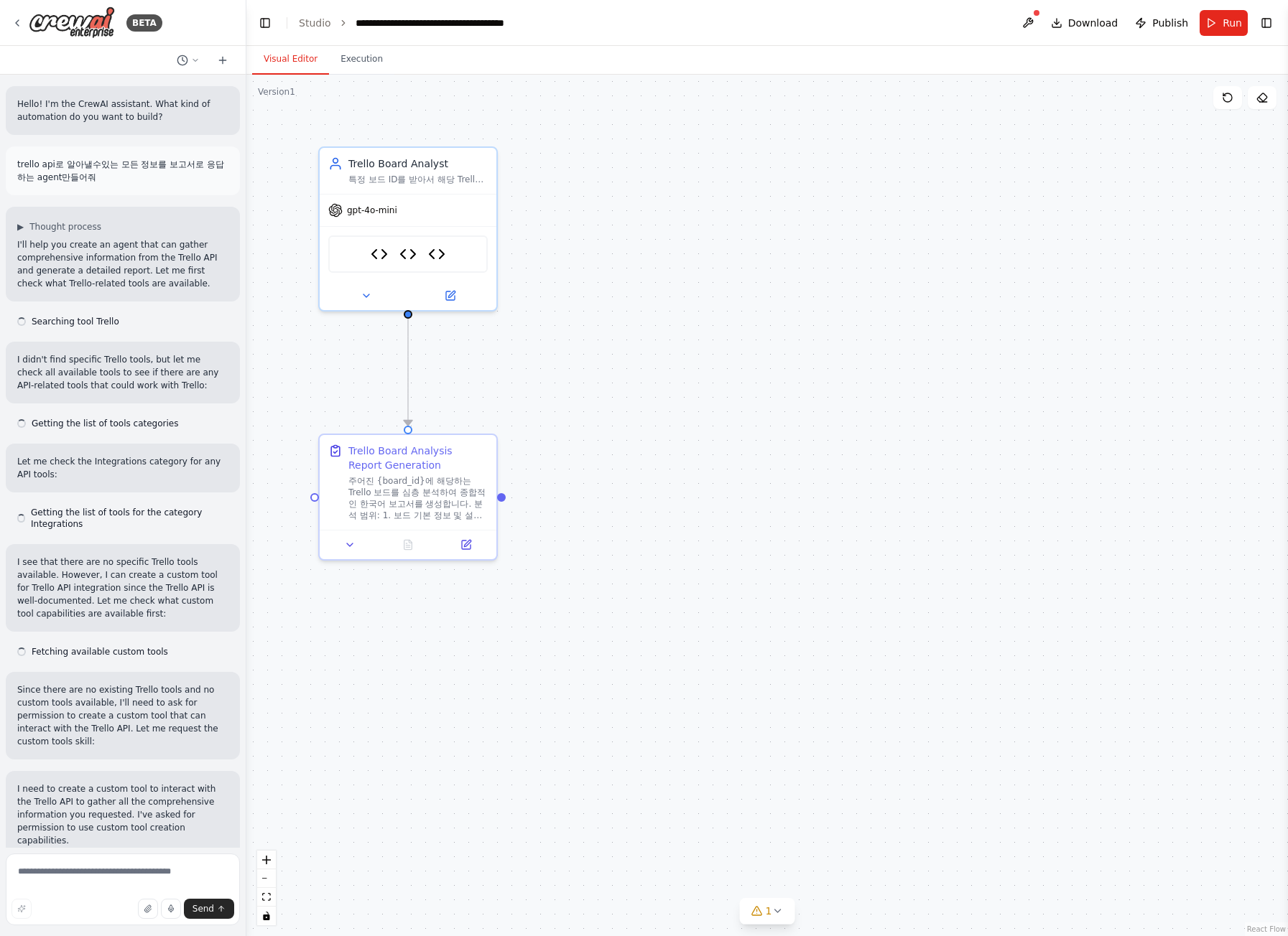
scroll to position [8776, 0]
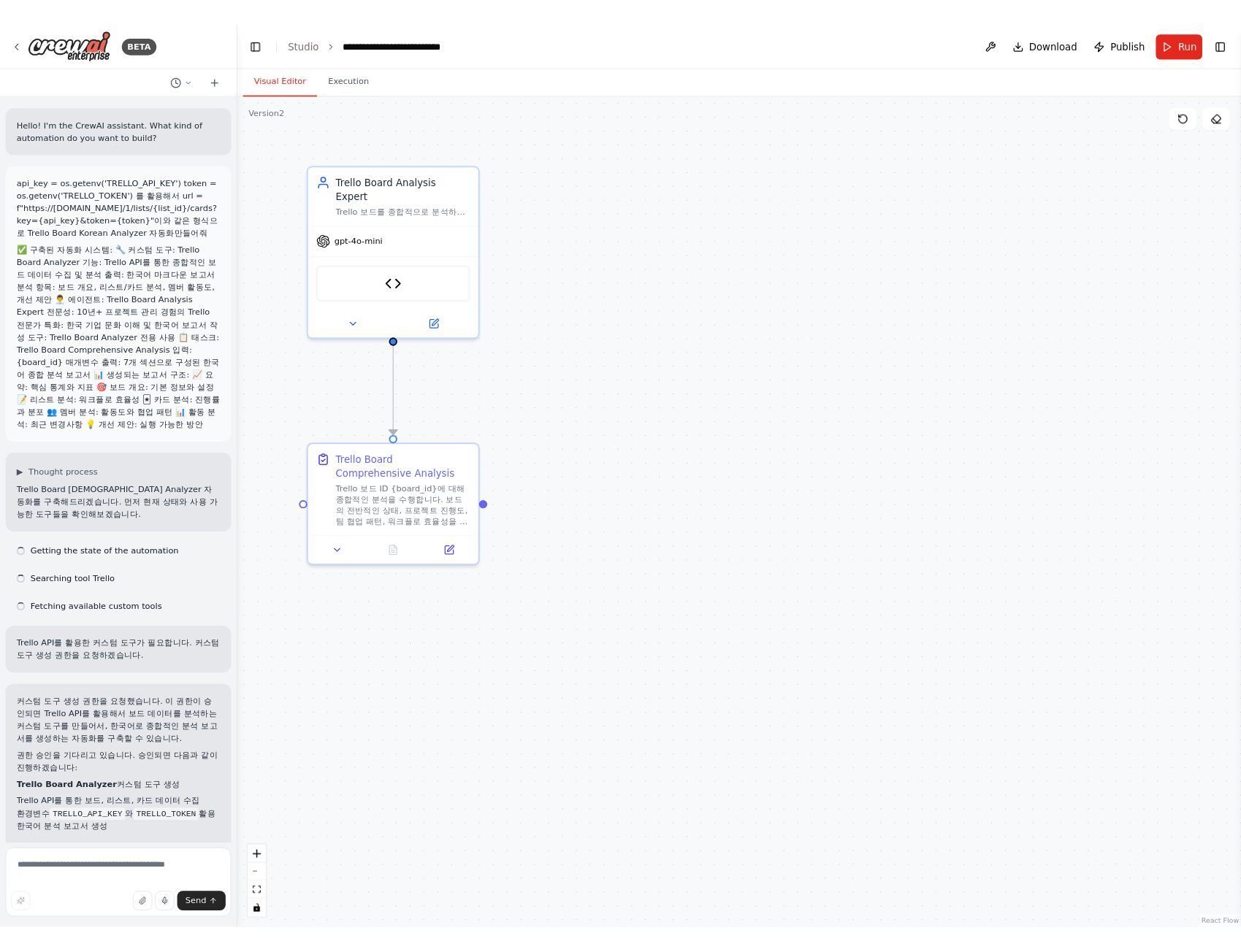
scroll to position [1207, 0]
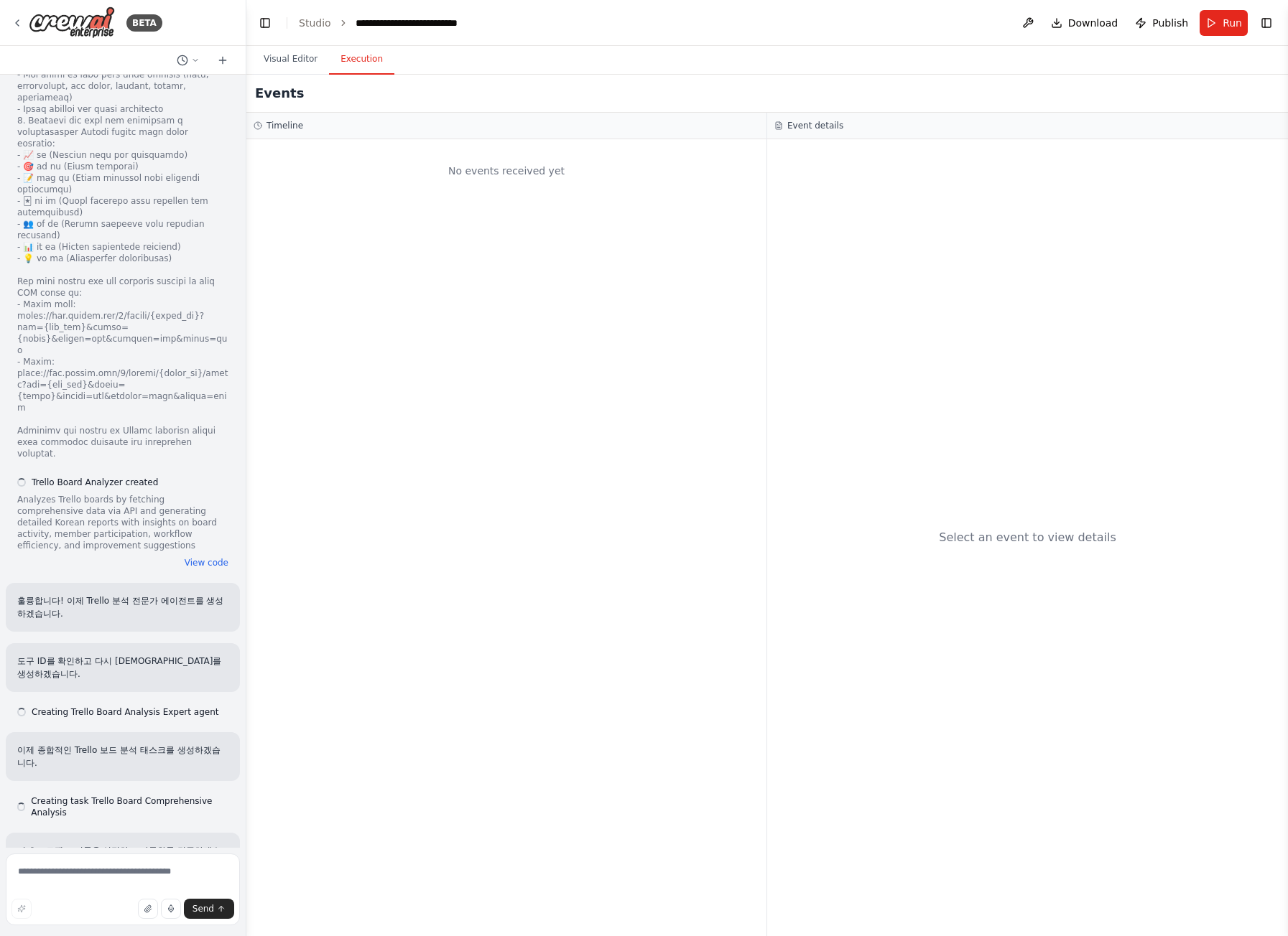
click at [351, 60] on button "Execution" at bounding box center [362, 59] width 66 height 30
click at [725, 81] on div "Events" at bounding box center [767, 94] width 1041 height 38
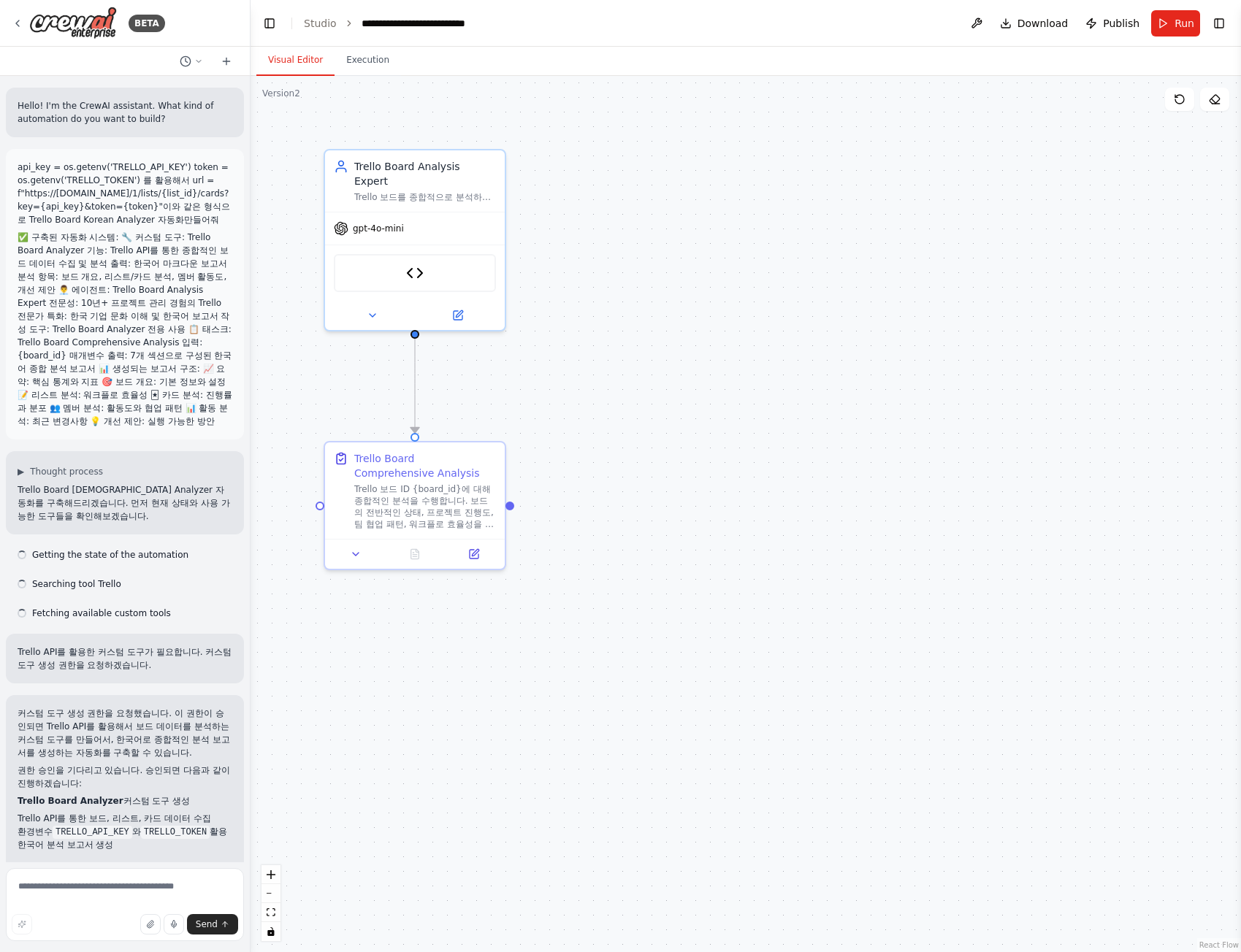
scroll to position [1777, 0]
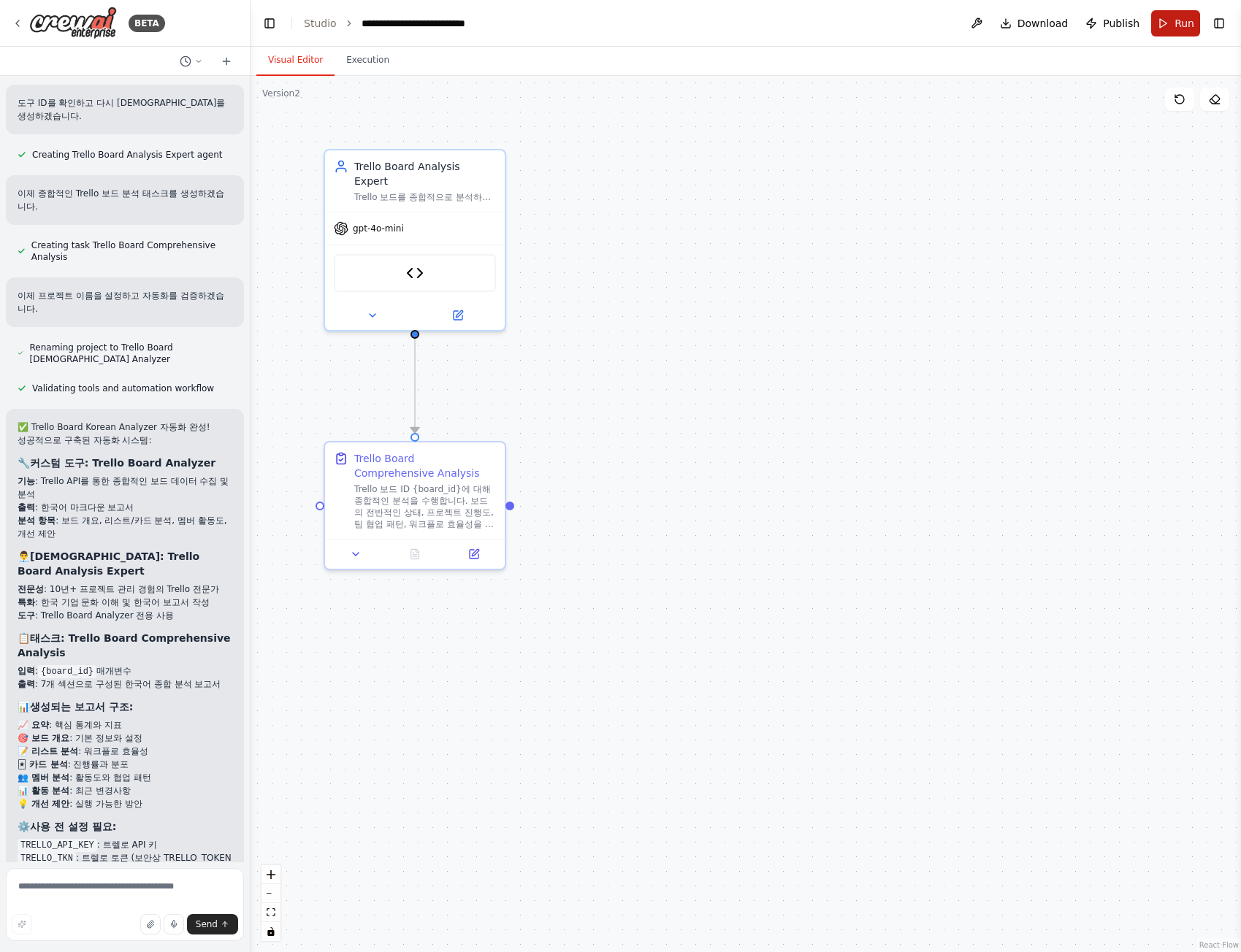
click at [1164, 30] on button "Run" at bounding box center [1176, 24] width 49 height 27
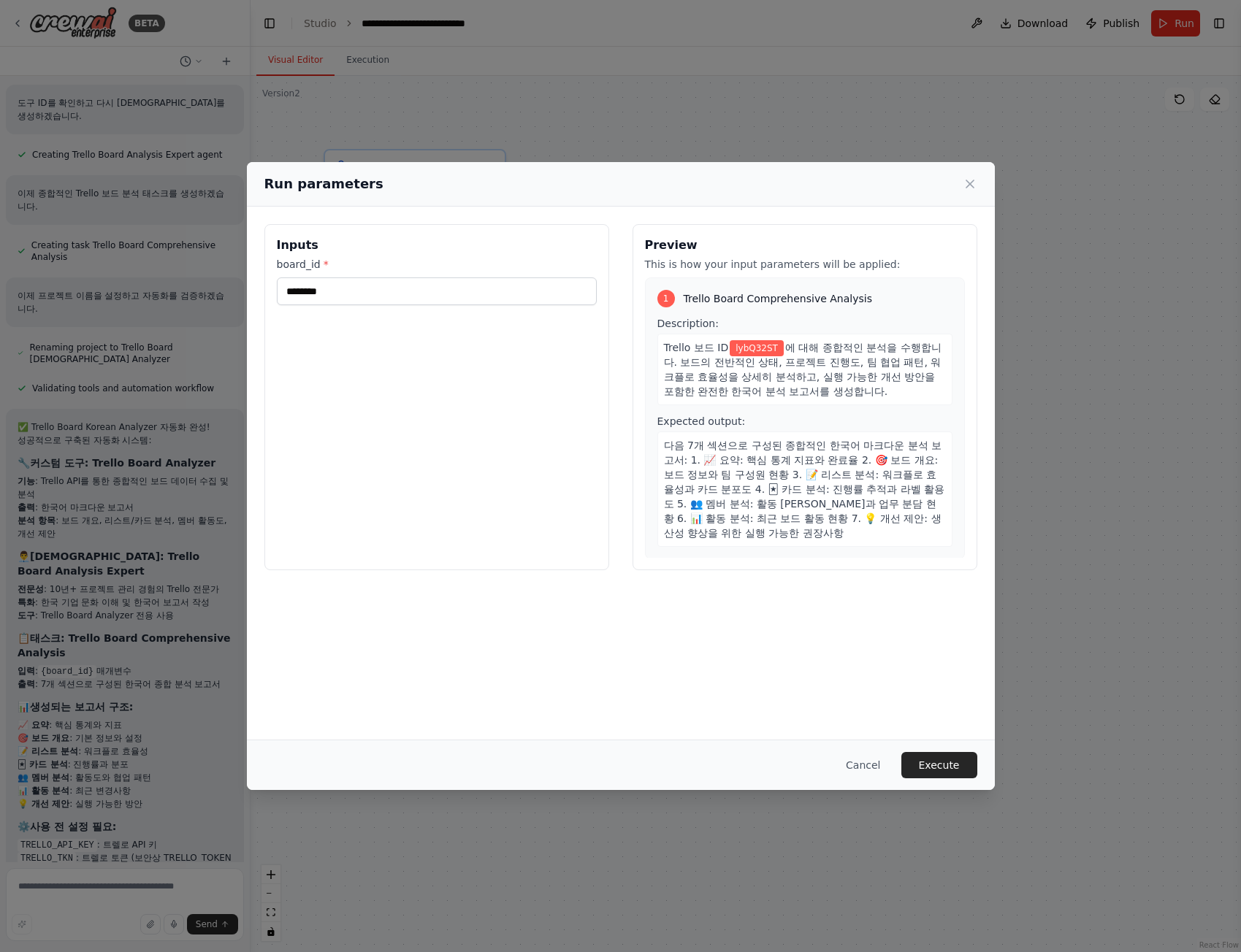
click at [920, 779] on div "Cancel Execute" at bounding box center [620, 765] width 748 height 50
click at [923, 769] on button "Execute" at bounding box center [939, 765] width 76 height 27
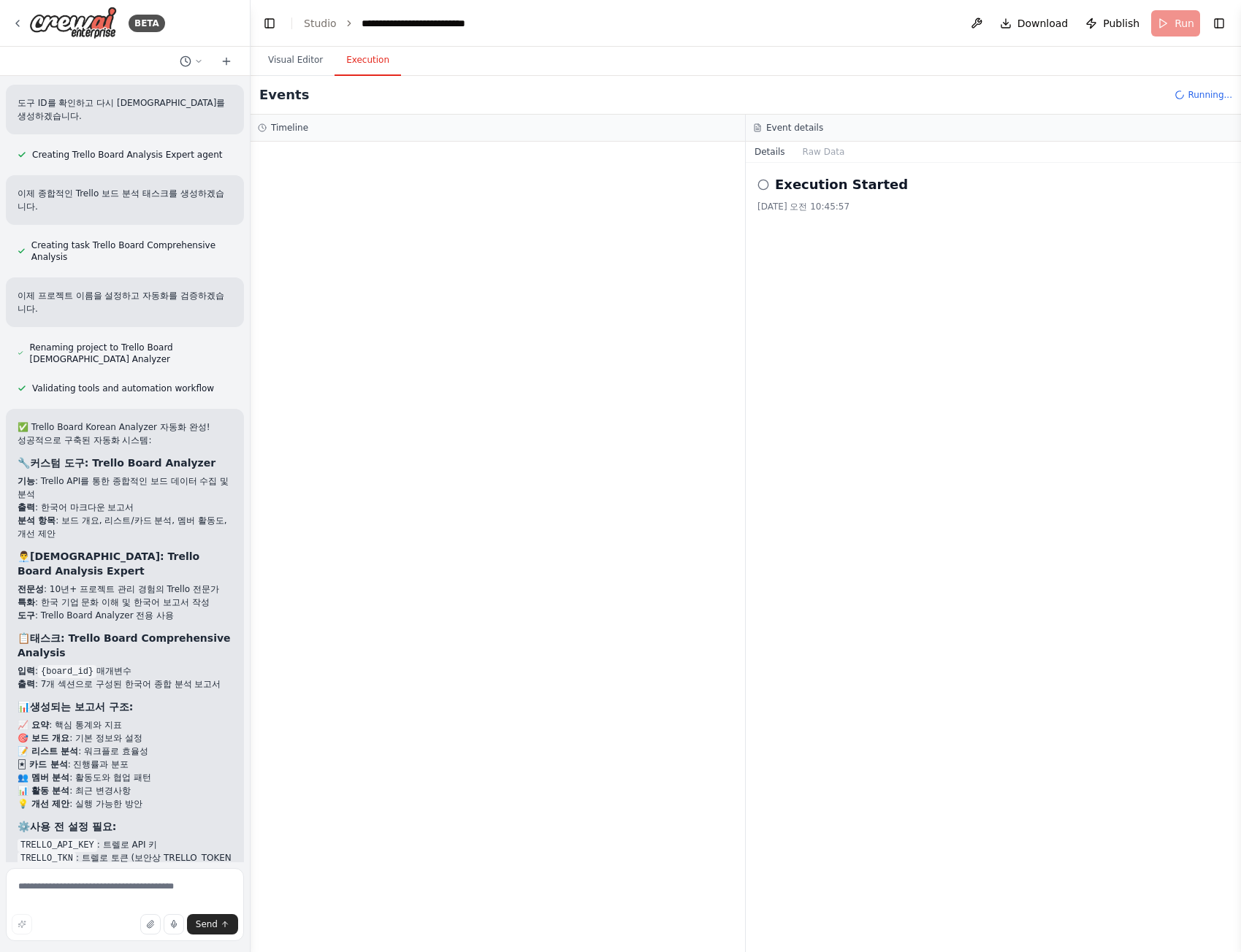
click at [349, 133] on div "Timeline" at bounding box center [498, 128] width 480 height 12
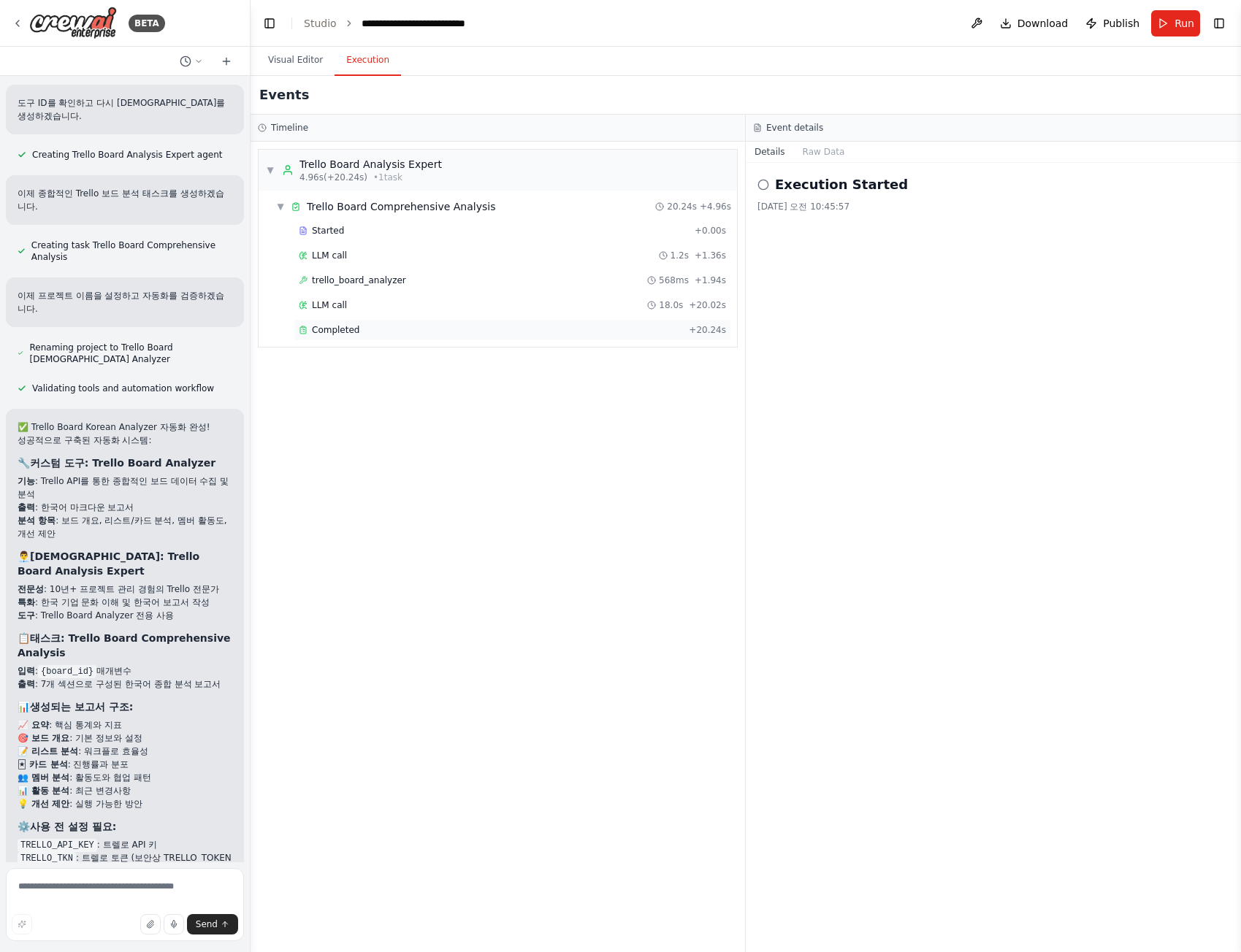
click at [390, 329] on div "Completed" at bounding box center [490, 330] width 384 height 12
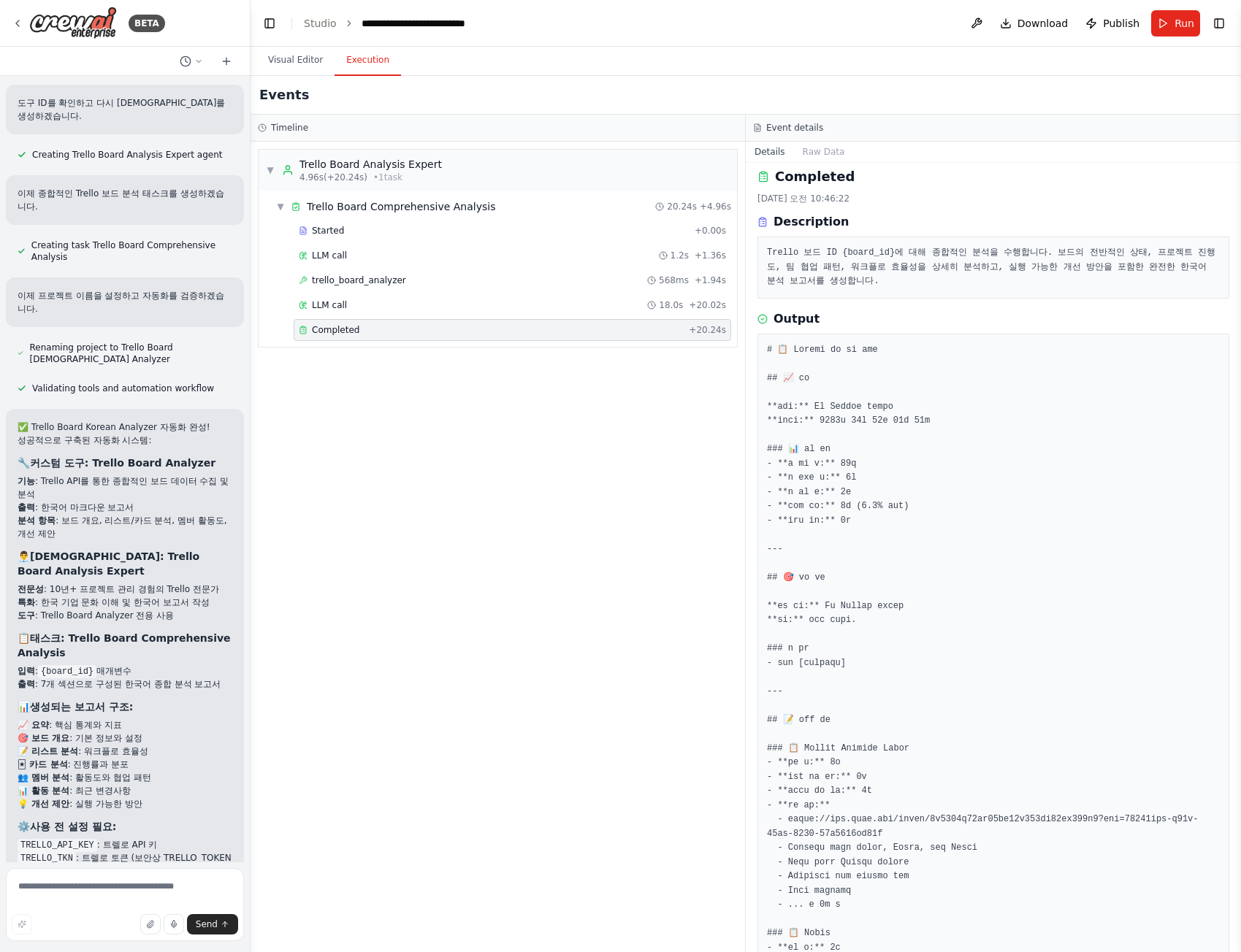
scroll to position [0, 0]
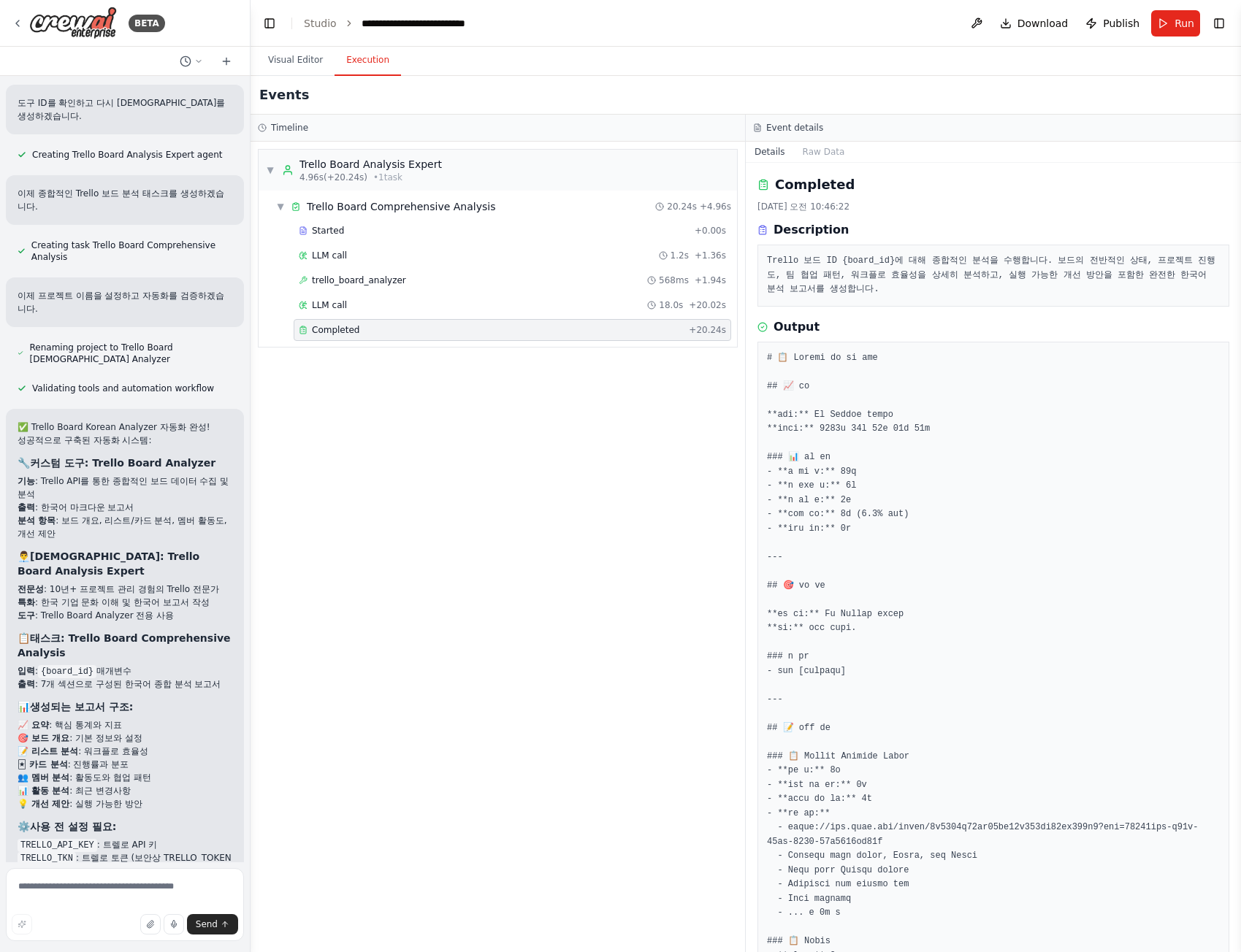
click at [1120, 14] on button "Publish" at bounding box center [1112, 24] width 66 height 27
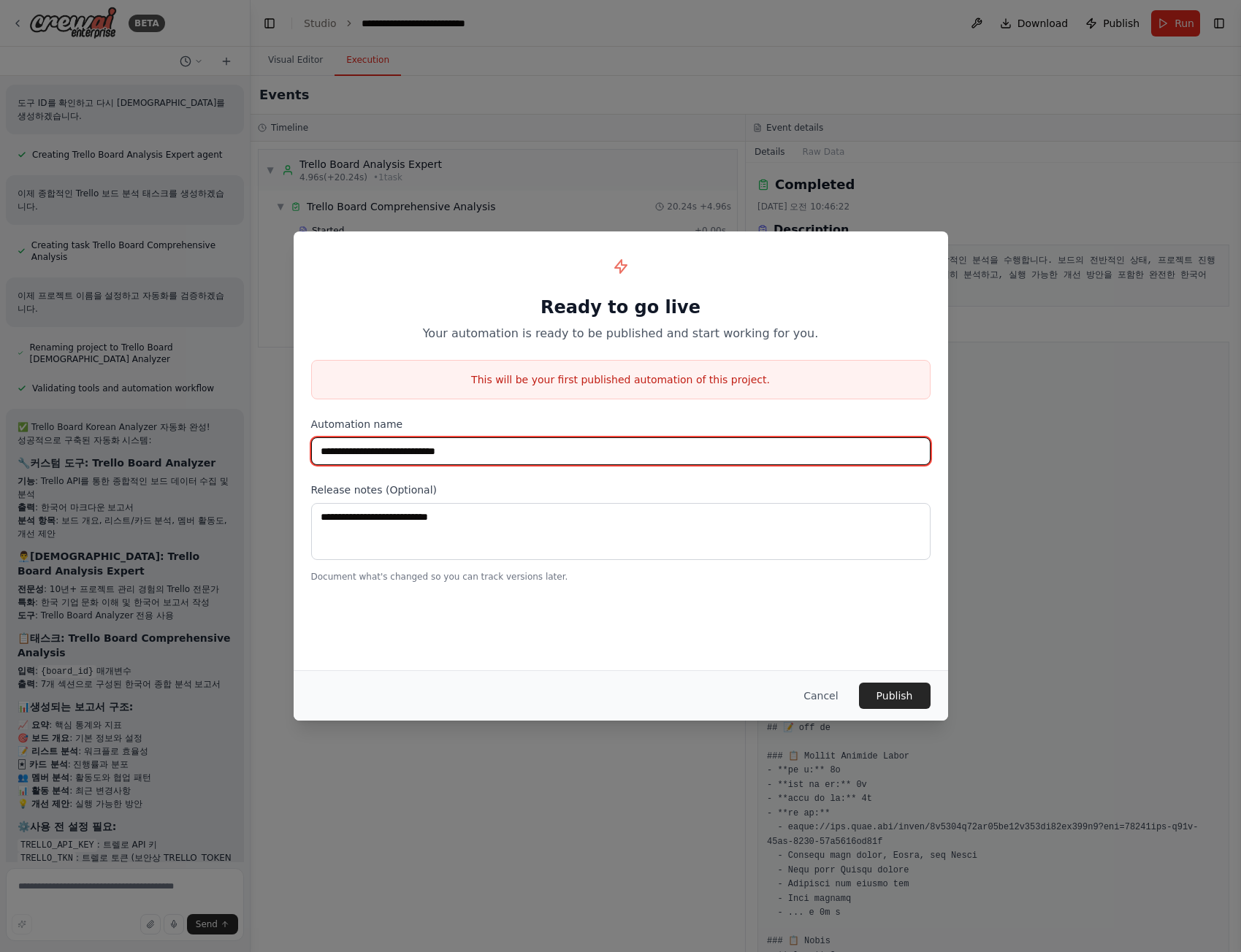
drag, startPoint x: 520, startPoint y: 456, endPoint x: 457, endPoint y: 457, distance: 63.0
click at [457, 457] on input "**********" at bounding box center [620, 451] width 619 height 27
type input "**********"
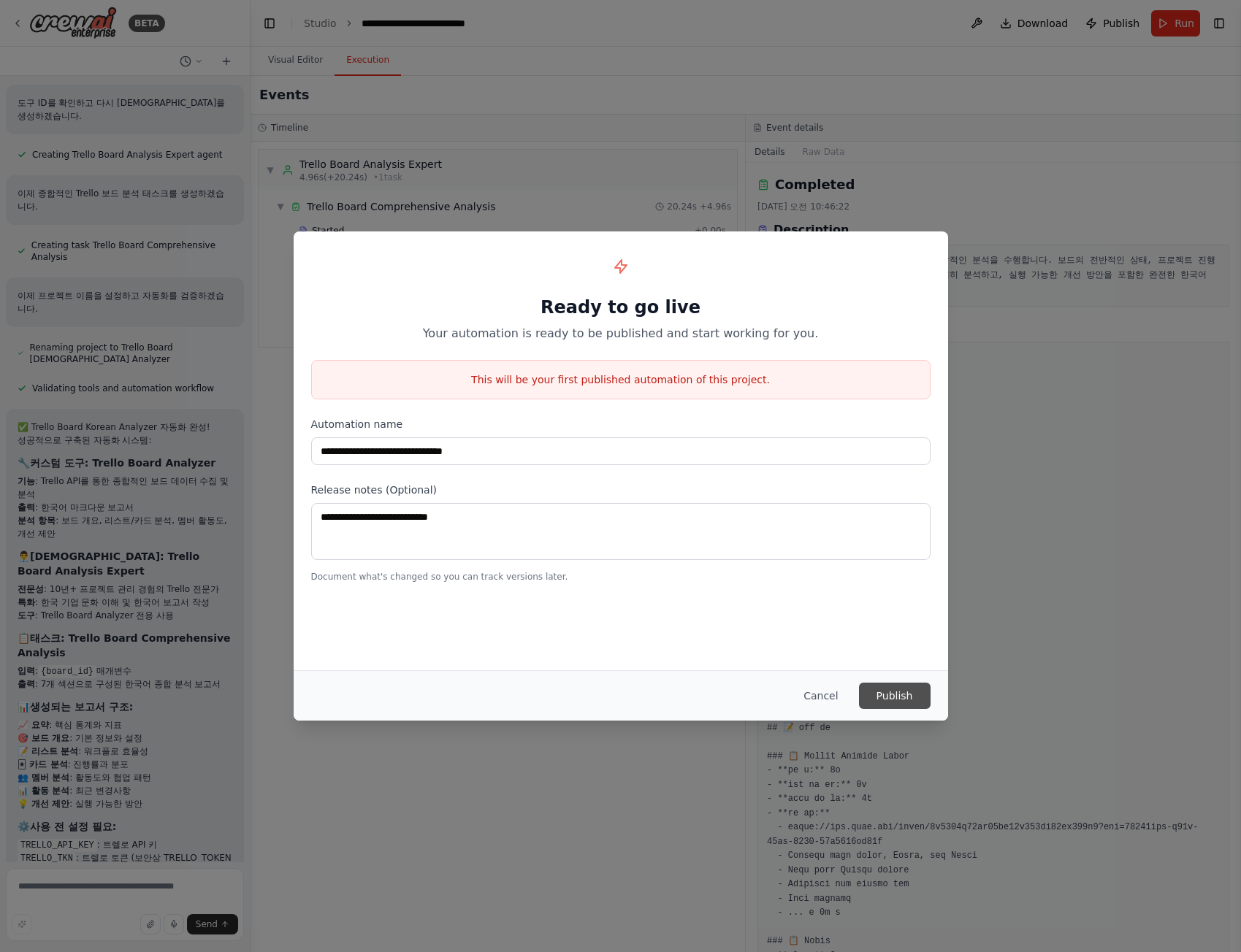
click at [884, 705] on button "Publish" at bounding box center [894, 696] width 72 height 27
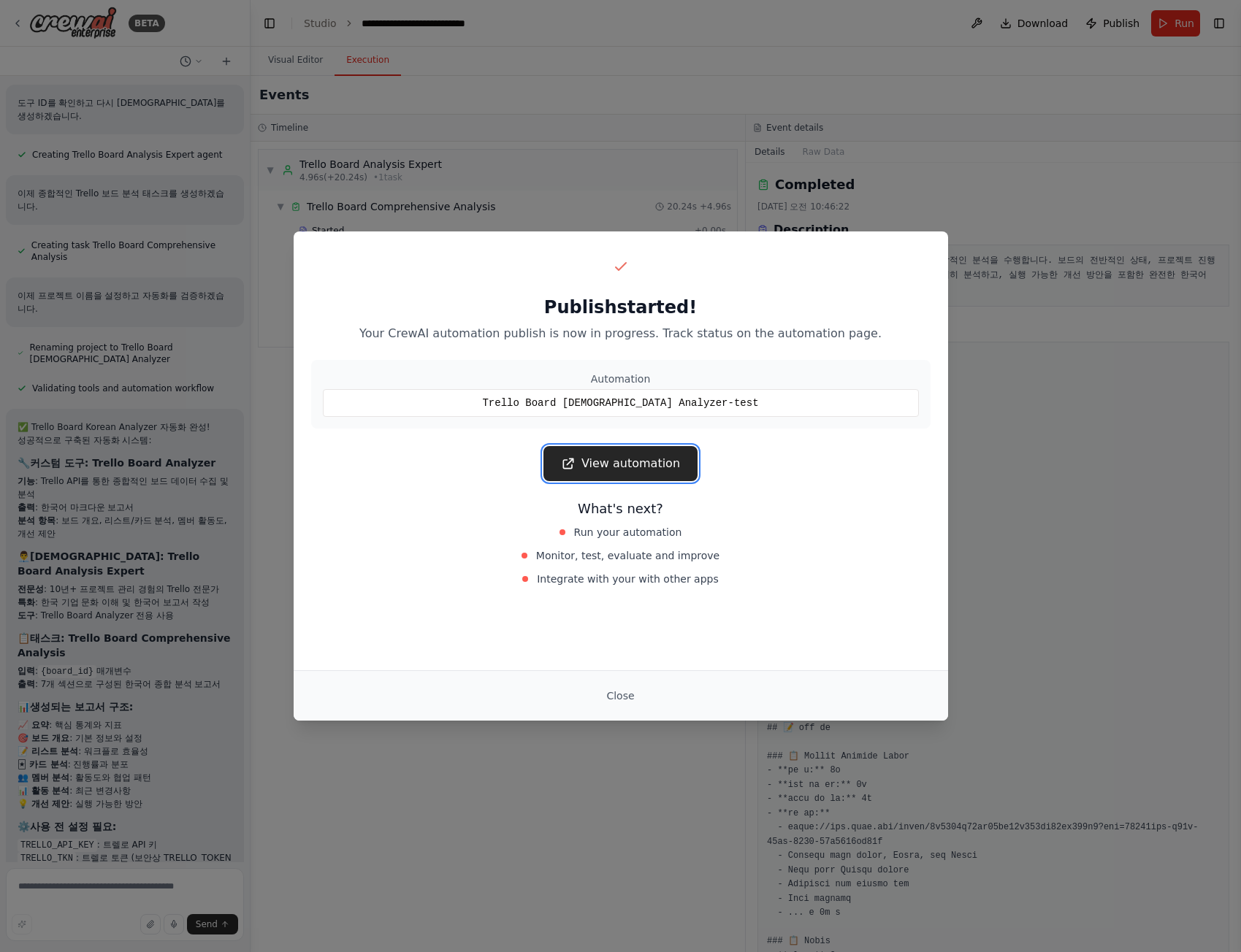
click at [676, 473] on link "View automation" at bounding box center [620, 463] width 154 height 35
